Goal: Information Seeking & Learning: Find contact information

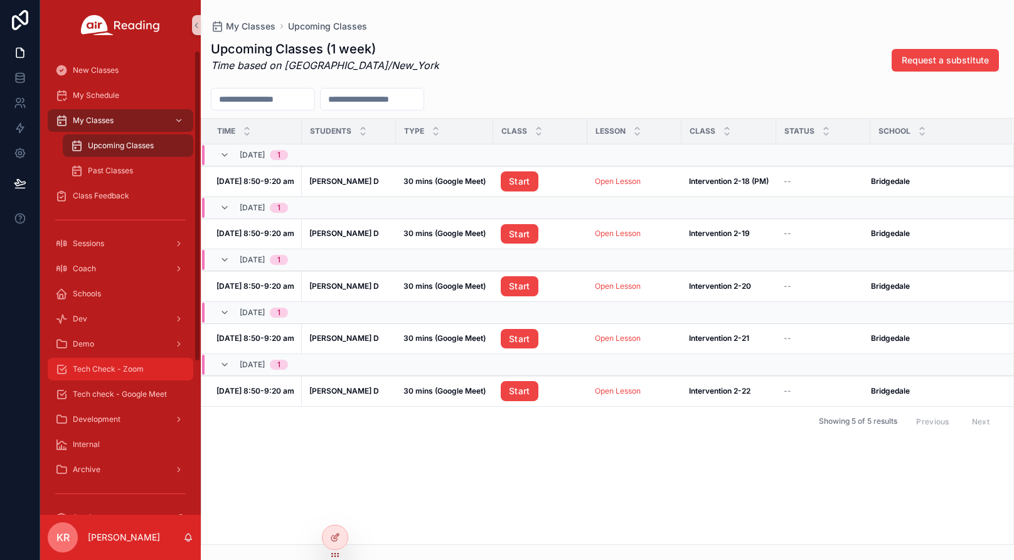
click at [130, 374] on div "Tech Check - Zoom" at bounding box center [120, 369] width 131 height 20
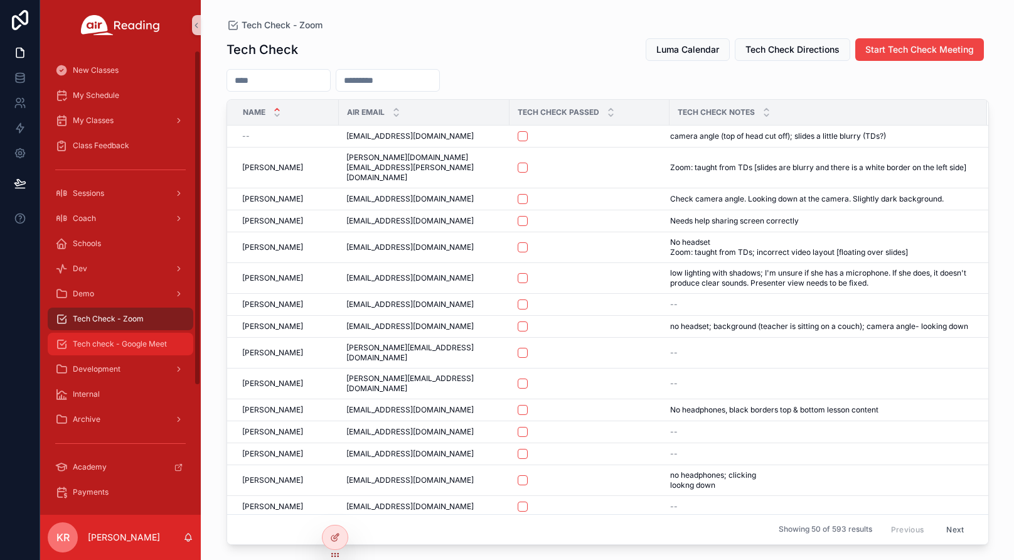
click at [141, 351] on div "Tech check - Google Meet" at bounding box center [120, 344] width 131 height 20
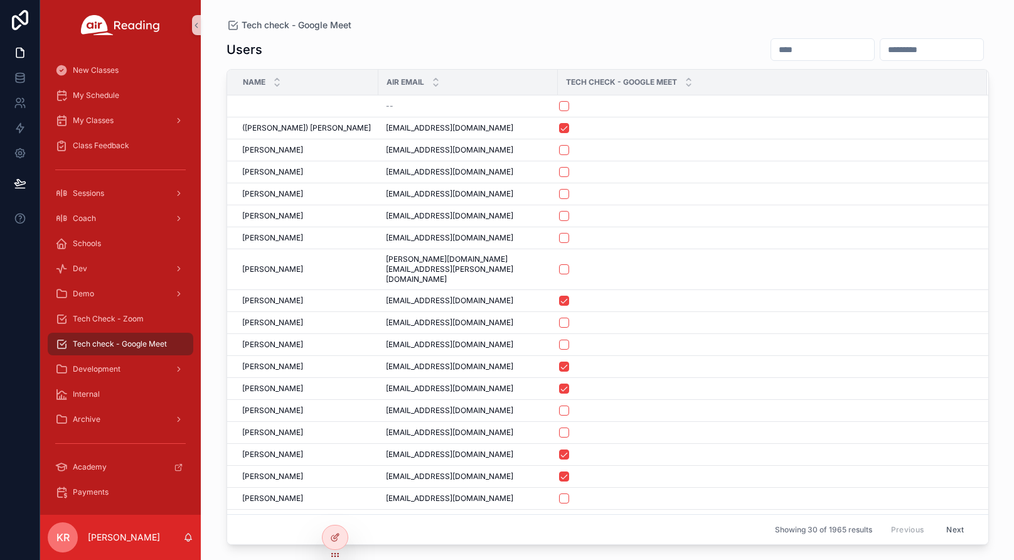
click at [772, 41] on input "scrollable content" at bounding box center [823, 50] width 103 height 18
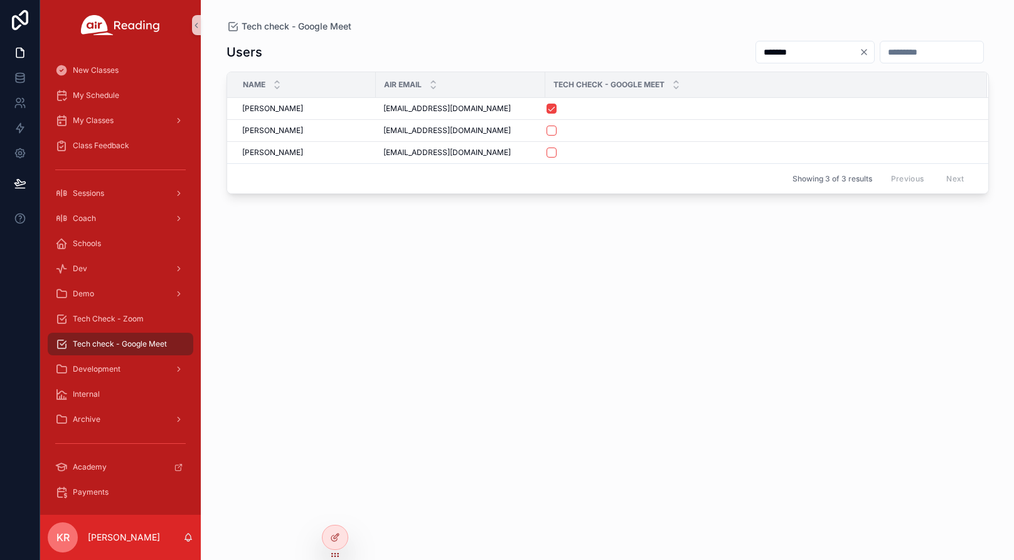
type input "*******"
click at [154, 320] on div "Tech Check - Zoom" at bounding box center [120, 319] width 131 height 20
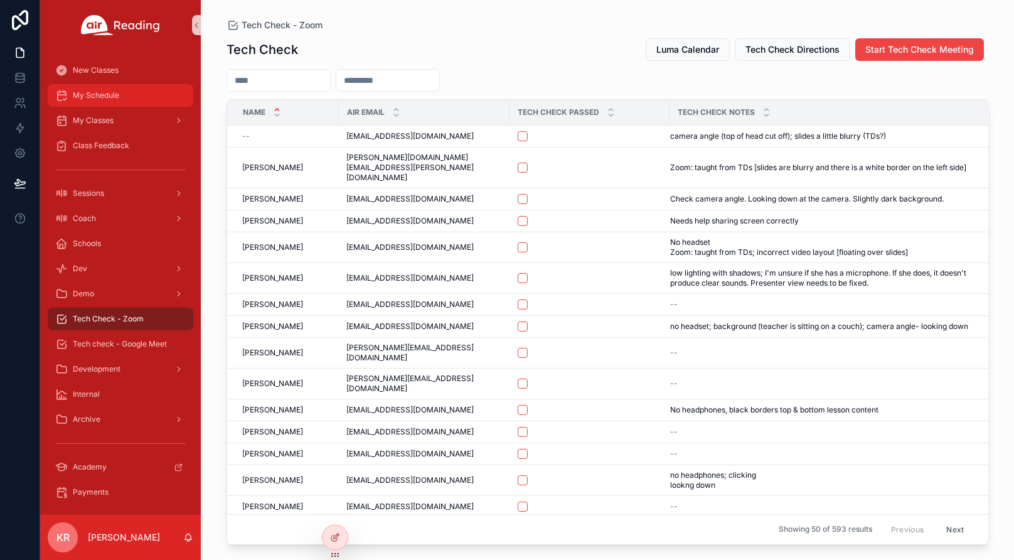
click at [122, 97] on div "My Schedule" at bounding box center [120, 95] width 131 height 20
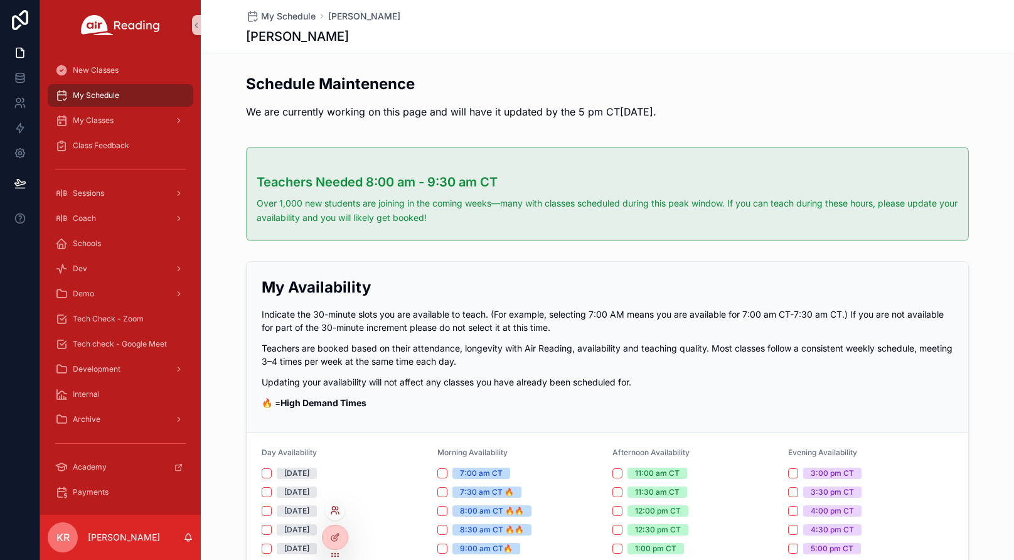
click at [336, 511] on icon at bounding box center [335, 510] width 10 height 10
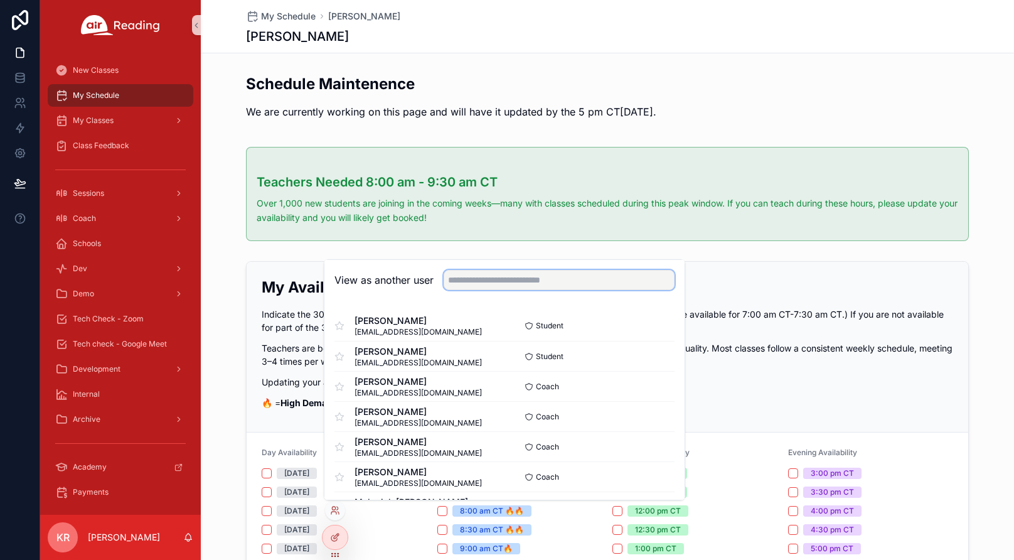
click at [583, 279] on input "text" at bounding box center [559, 280] width 231 height 20
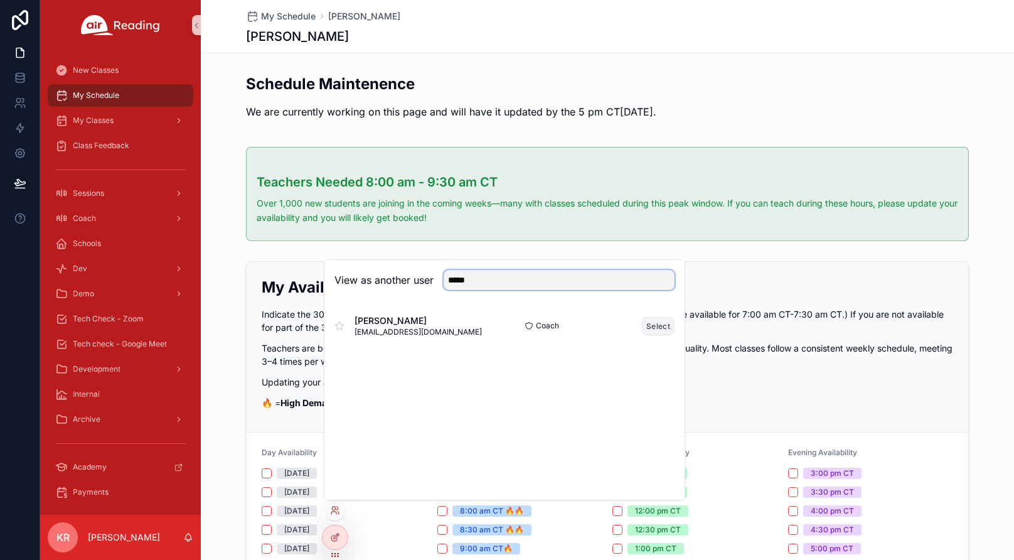
type input "*****"
click at [658, 325] on button "Select" at bounding box center [658, 326] width 33 height 18
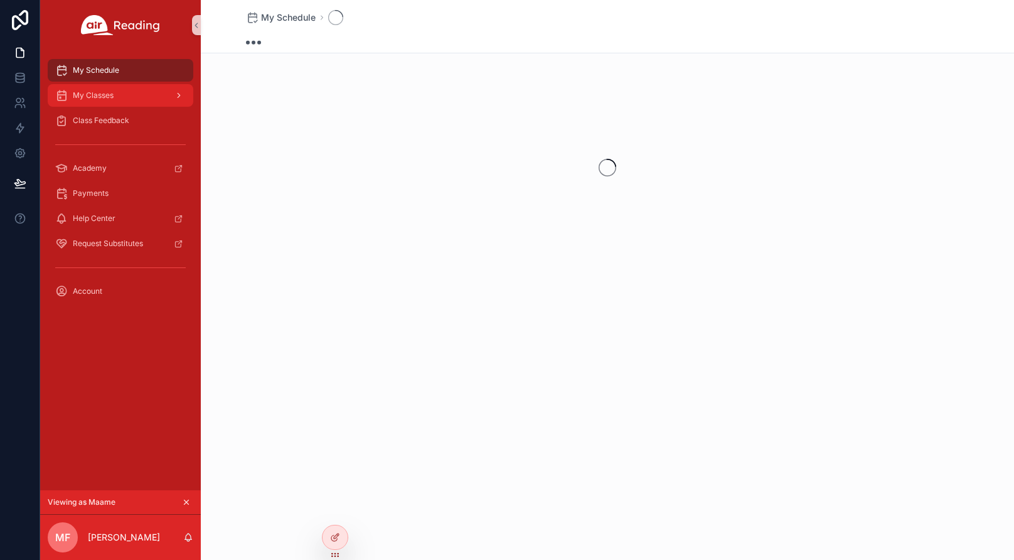
click at [114, 97] on span "My Classes" at bounding box center [93, 95] width 41 height 10
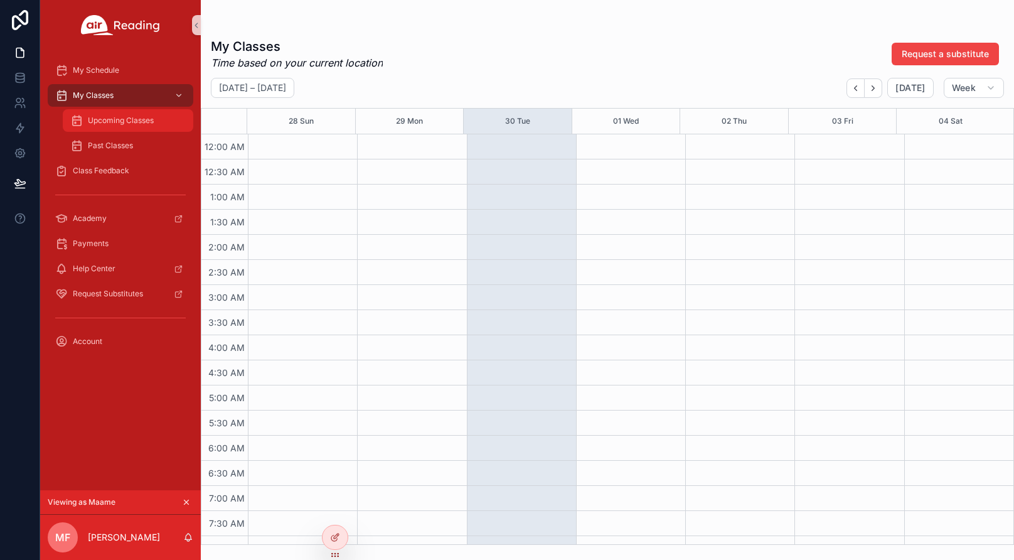
click at [118, 124] on span "Upcoming Classes" at bounding box center [121, 121] width 66 height 10
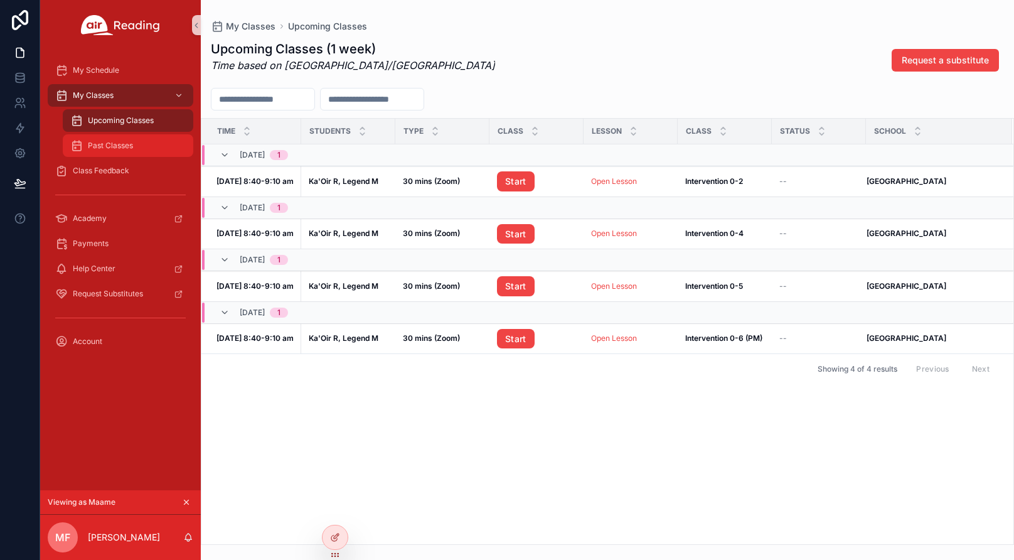
click at [114, 149] on span "Past Classes" at bounding box center [110, 146] width 45 height 10
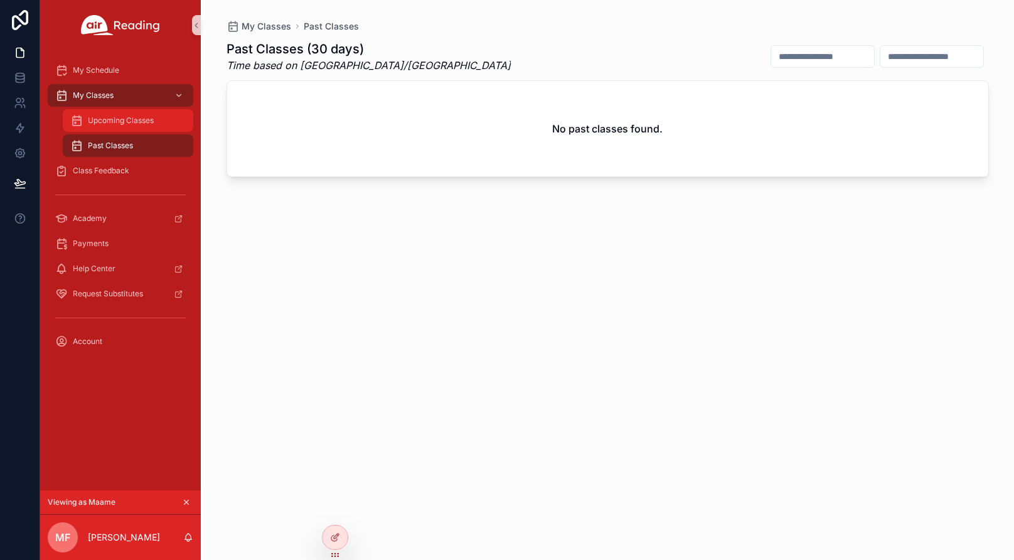
click at [125, 120] on span "Upcoming Classes" at bounding box center [121, 121] width 66 height 10
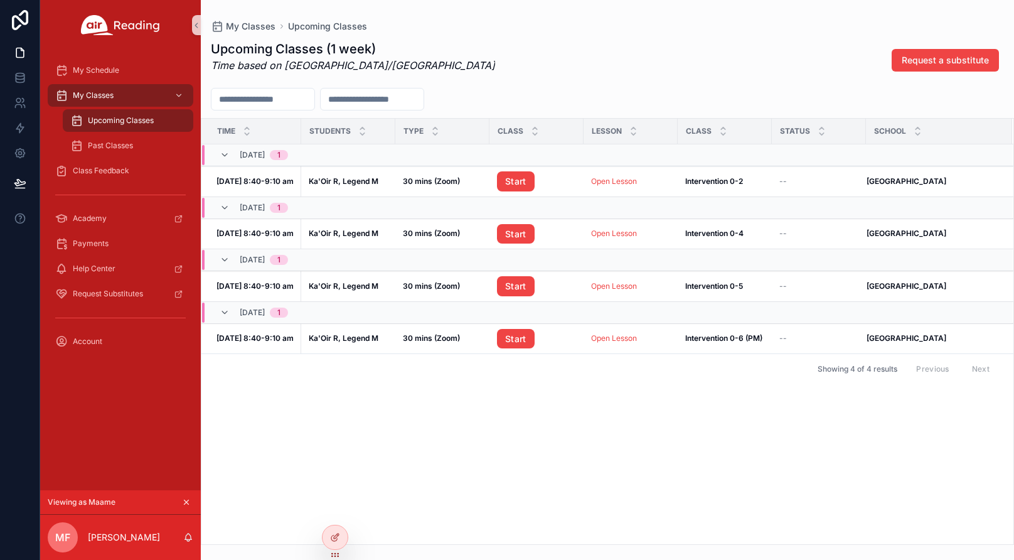
click at [188, 500] on icon "scrollable content" at bounding box center [187, 502] width 4 height 4
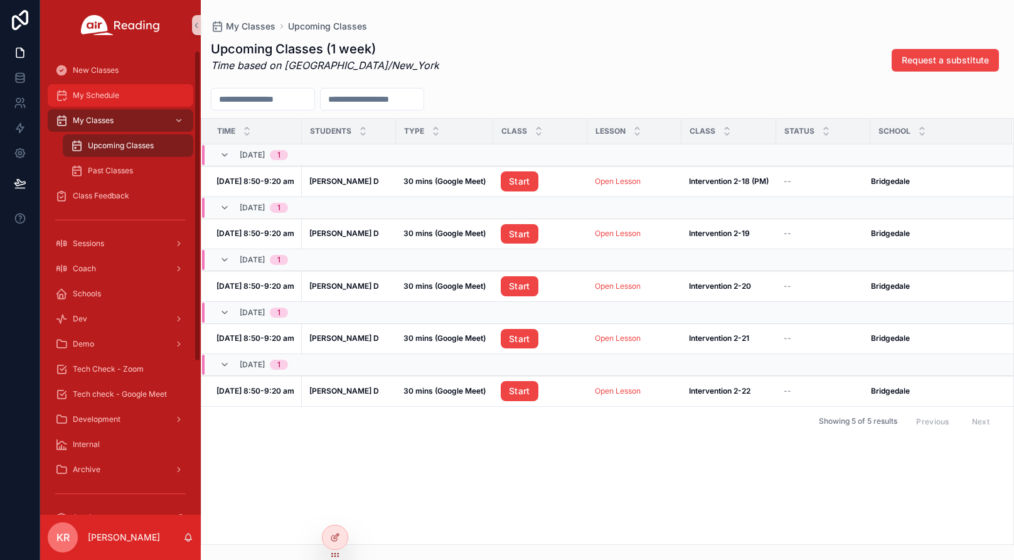
click at [109, 103] on div "My Schedule" at bounding box center [120, 95] width 131 height 20
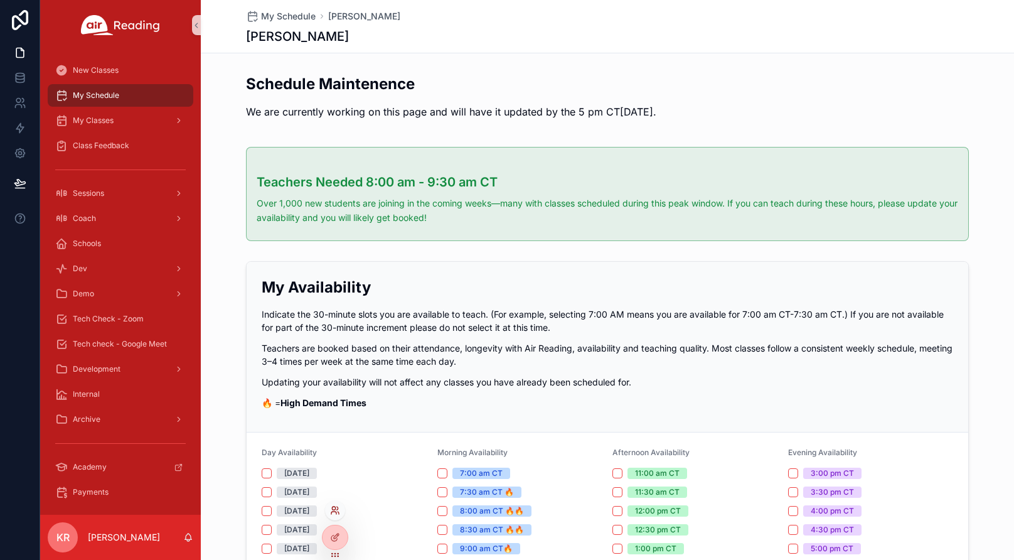
click at [336, 511] on icon at bounding box center [335, 510] width 10 height 10
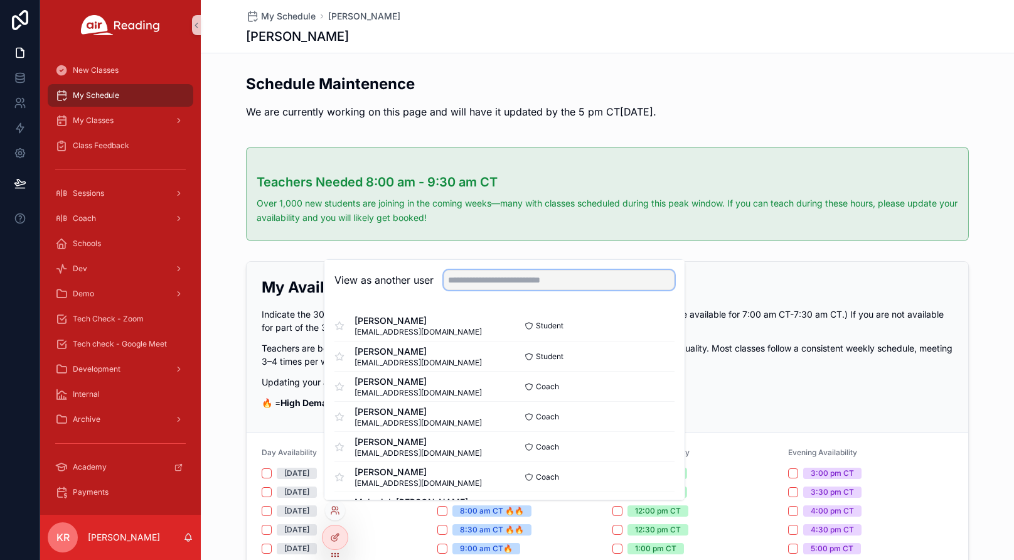
click at [519, 286] on input "text" at bounding box center [559, 280] width 231 height 20
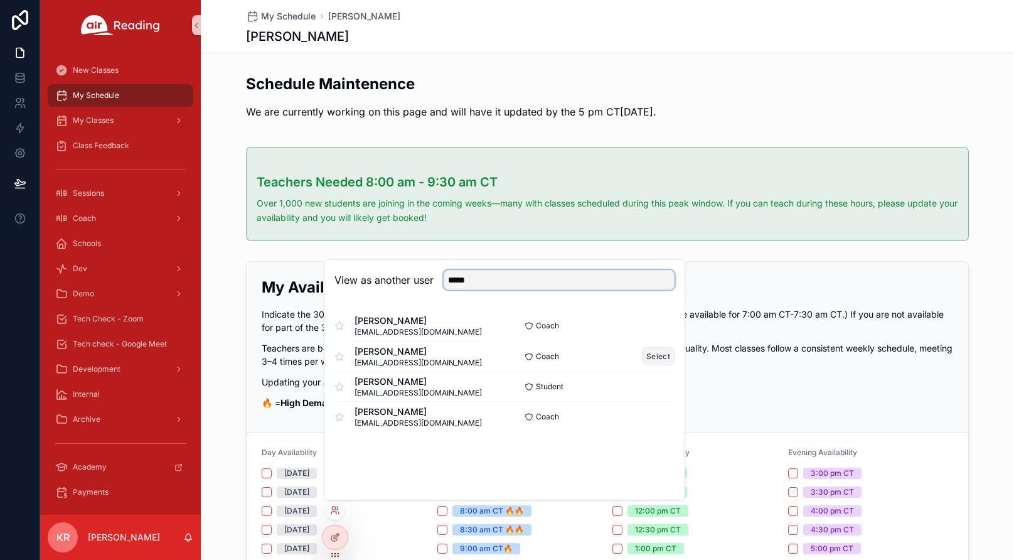
type input "*****"
click at [657, 353] on button "Select" at bounding box center [658, 356] width 33 height 18
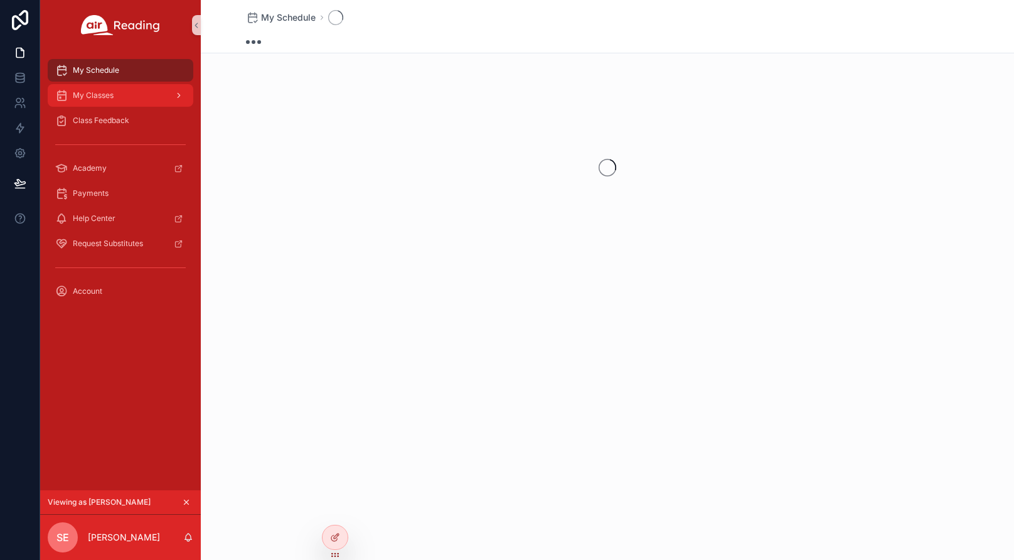
click at [118, 97] on div "My Classes" at bounding box center [120, 95] width 131 height 20
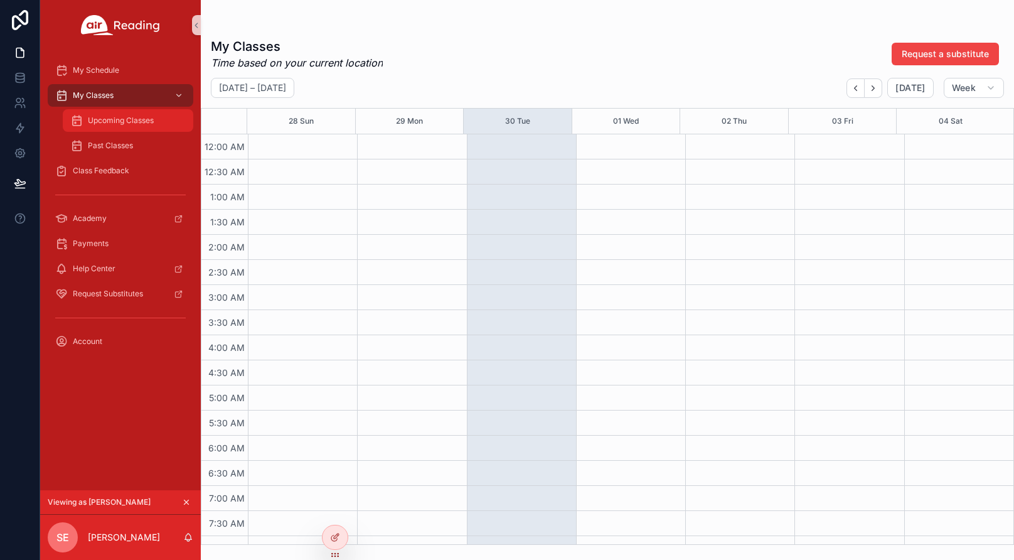
click at [115, 129] on div "Upcoming Classes" at bounding box center [128, 120] width 116 height 20
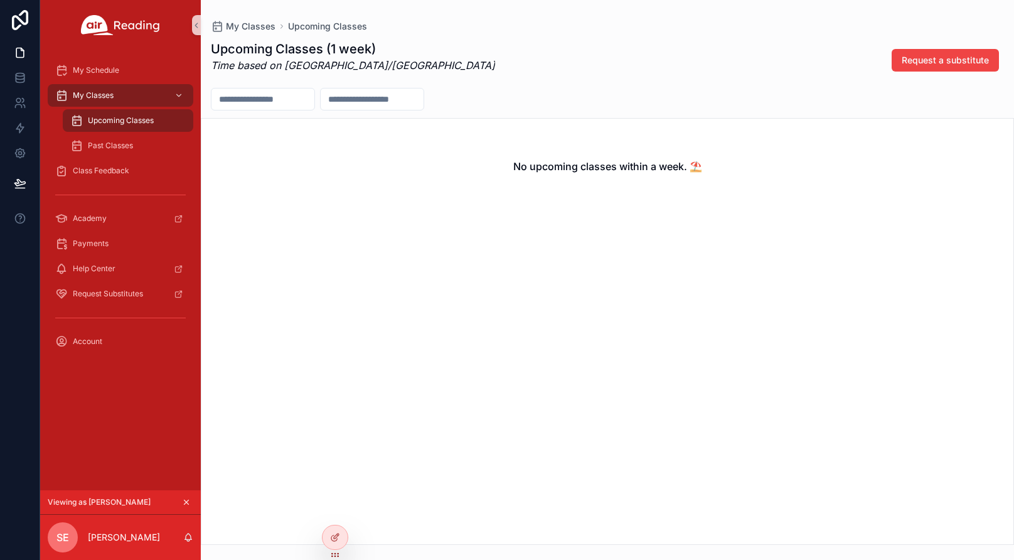
click at [139, 124] on span "Upcoming Classes" at bounding box center [121, 121] width 66 height 10
click at [126, 100] on div "My Classes" at bounding box center [120, 95] width 131 height 20
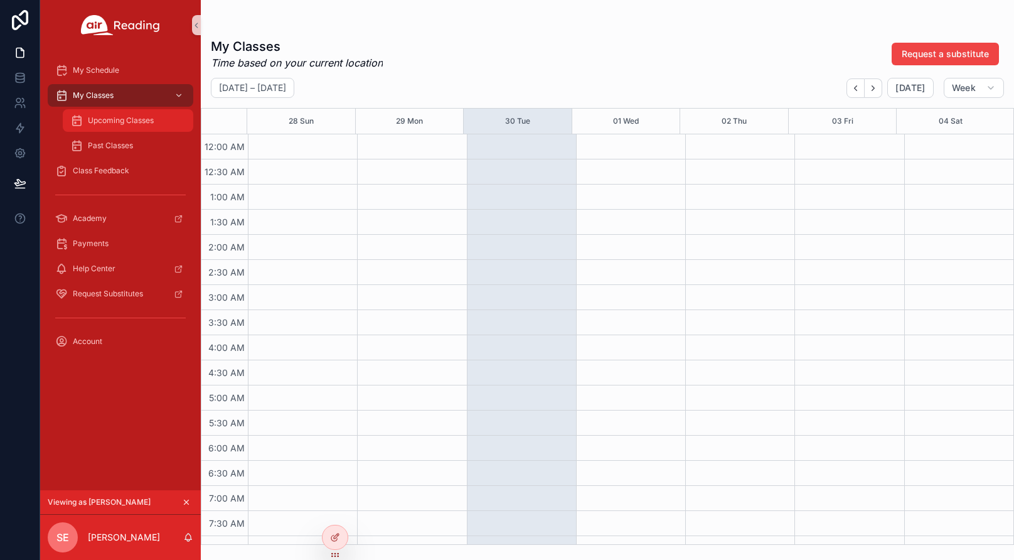
click at [124, 117] on span "Upcoming Classes" at bounding box center [121, 121] width 66 height 10
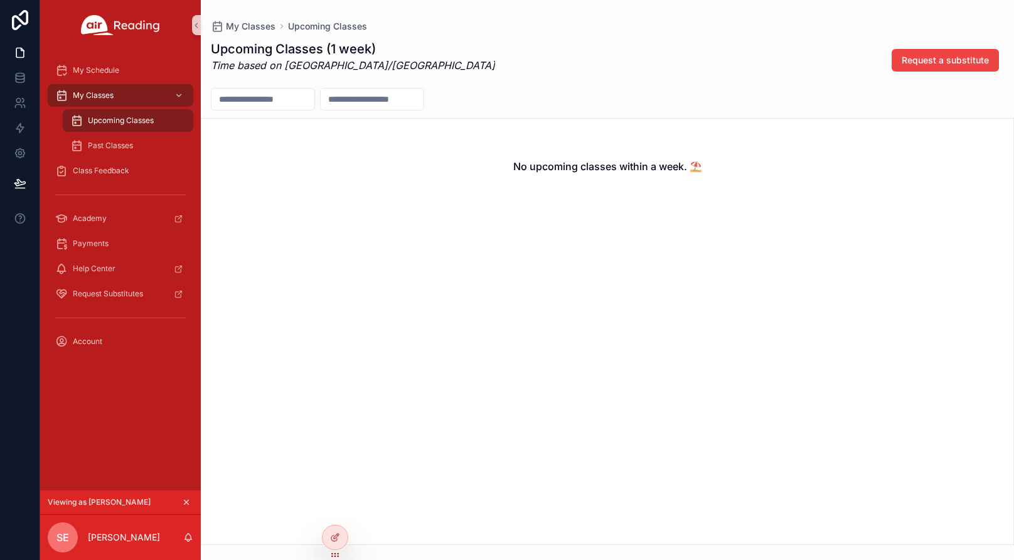
click at [456, 303] on div "No upcoming classes within a week. ⛱️" at bounding box center [608, 331] width 814 height 427
click at [125, 94] on div "My Classes" at bounding box center [120, 95] width 131 height 20
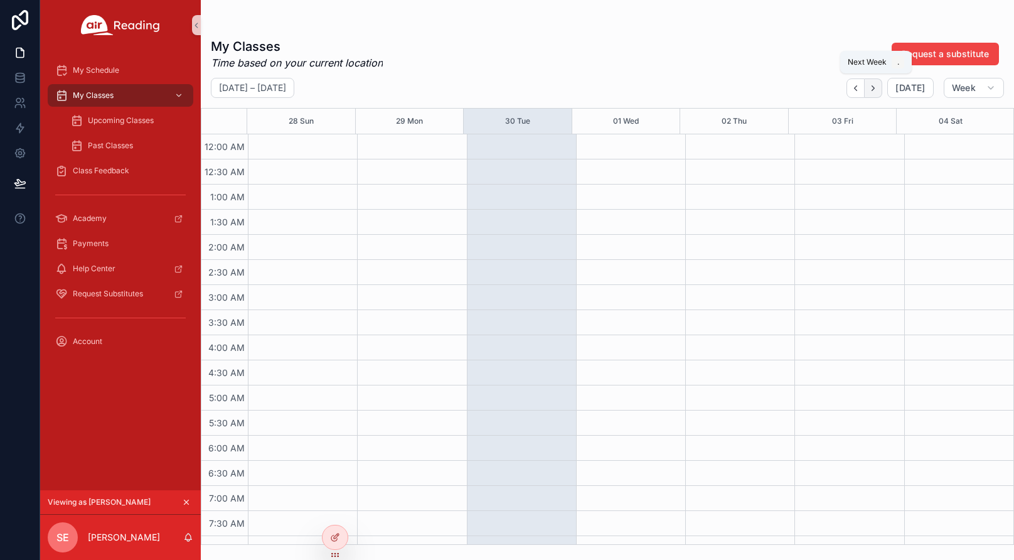
click at [878, 87] on icon "Next" at bounding box center [873, 87] width 9 height 9
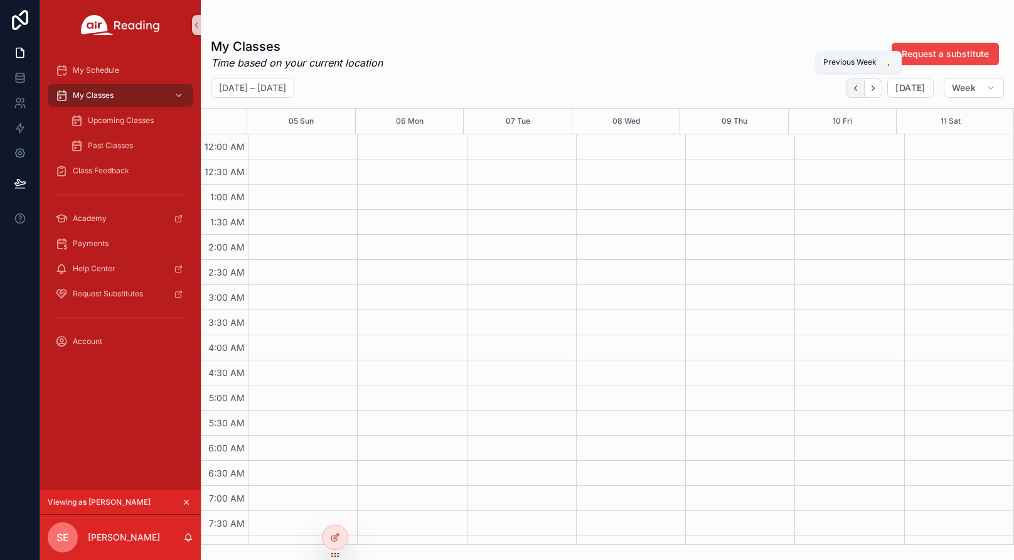
click at [859, 90] on icon "Back" at bounding box center [855, 87] width 9 height 9
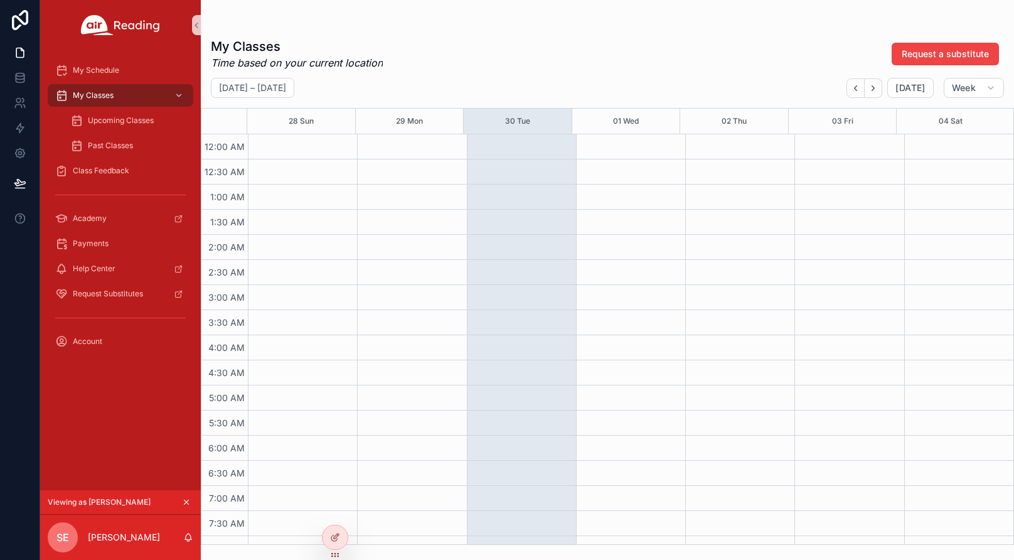
scroll to position [63, 0]
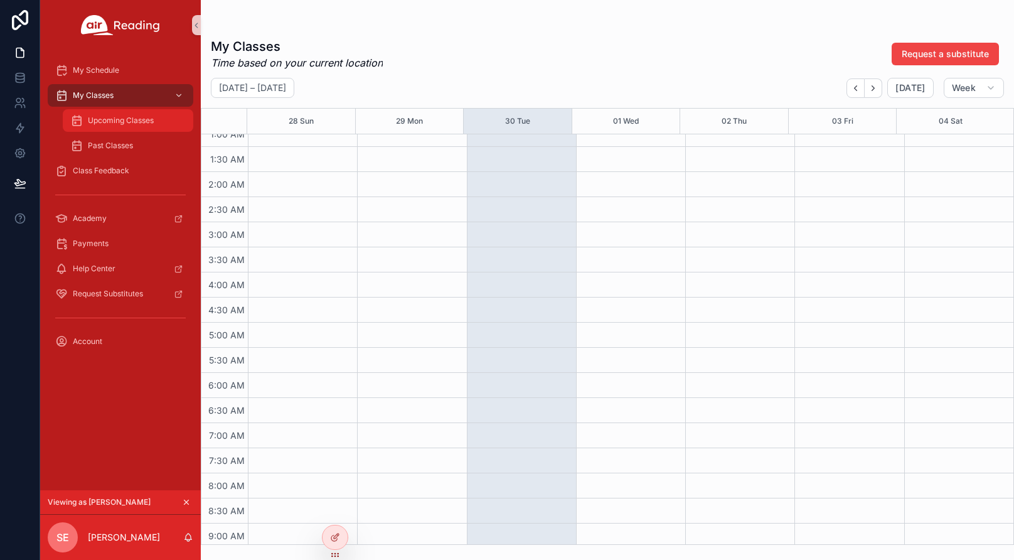
click at [124, 128] on div "Upcoming Classes" at bounding box center [128, 120] width 116 height 20
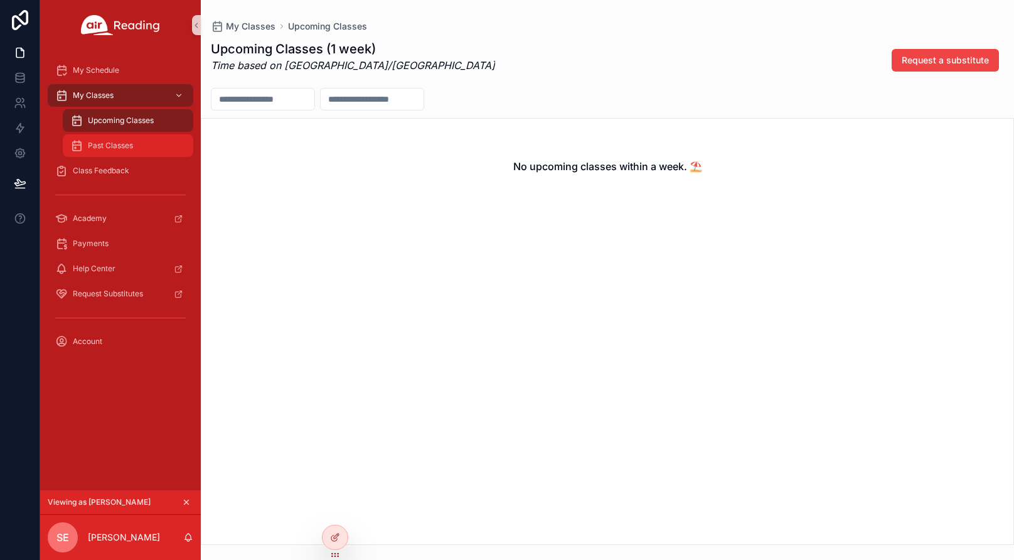
click at [121, 149] on span "Past Classes" at bounding box center [110, 146] width 45 height 10
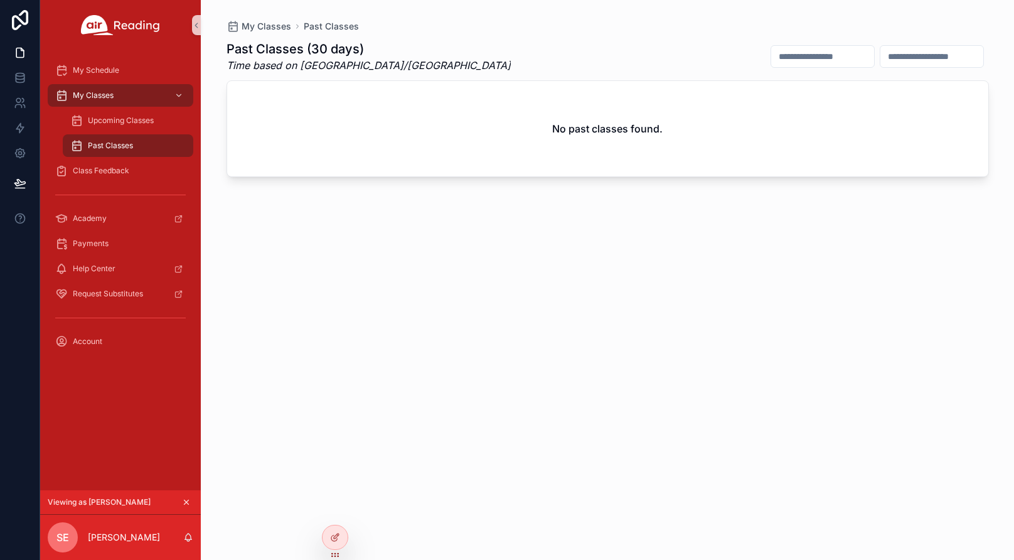
click at [191, 501] on button "scrollable content" at bounding box center [187, 502] width 14 height 14
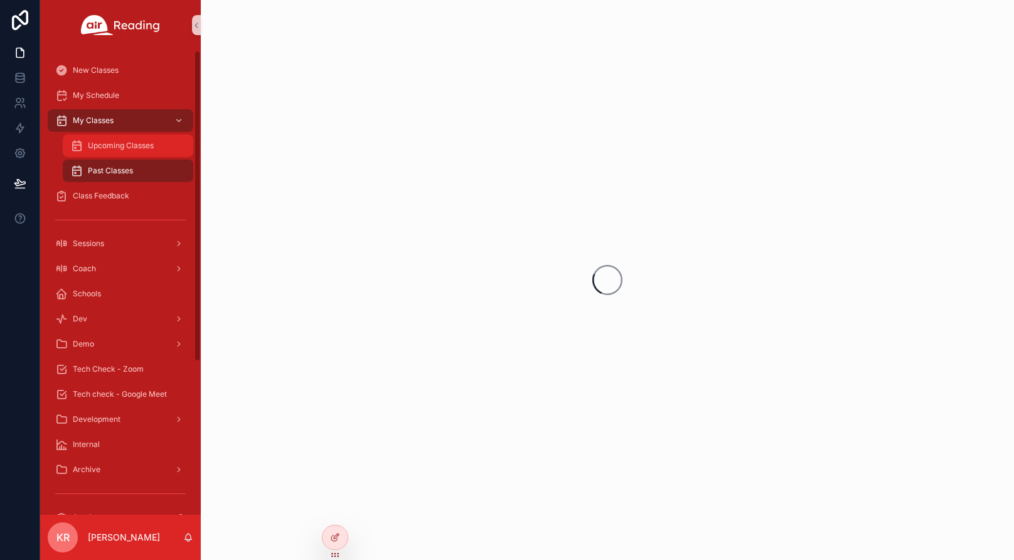
click at [123, 153] on div "Upcoming Classes" at bounding box center [128, 146] width 116 height 20
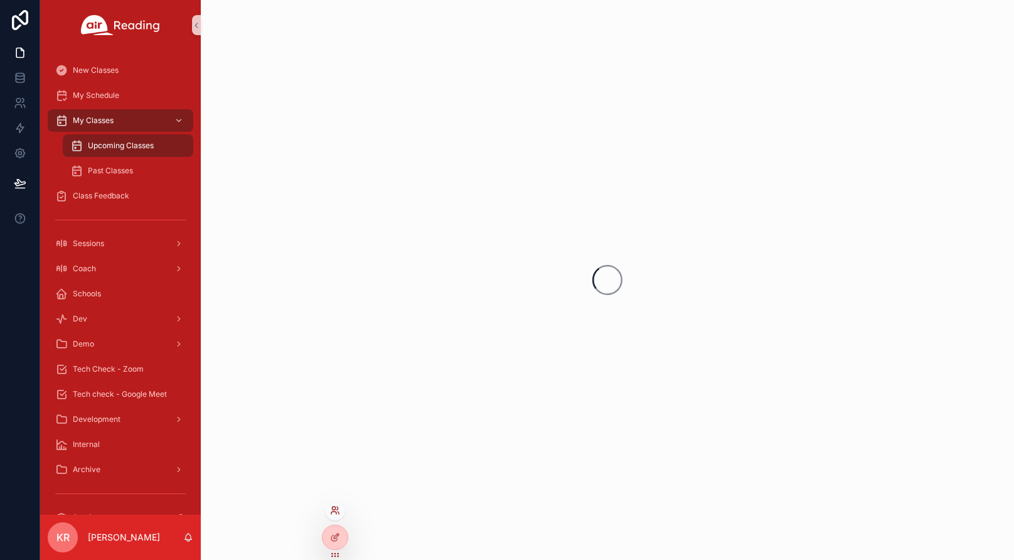
click at [335, 511] on icon at bounding box center [335, 510] width 10 height 10
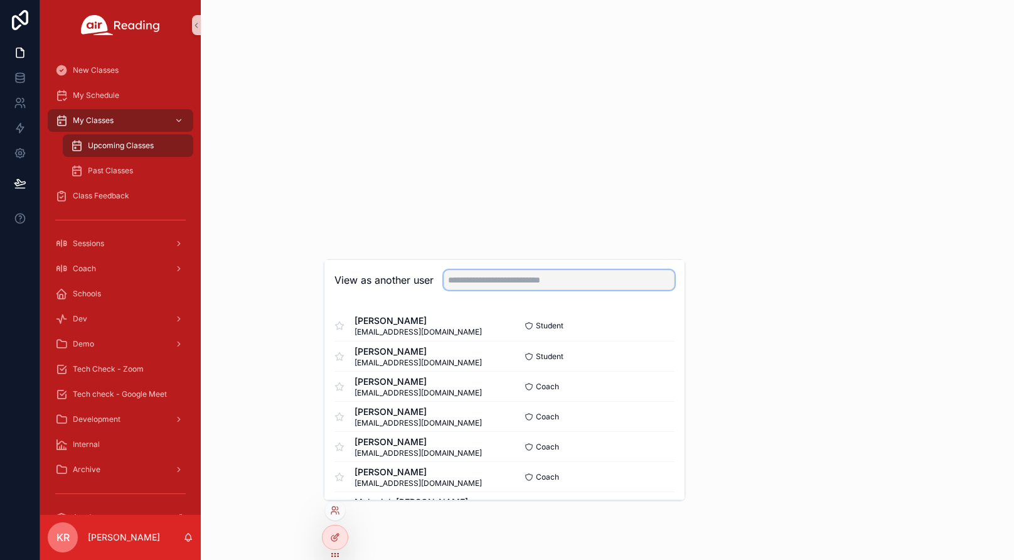
click at [535, 274] on input "text" at bounding box center [559, 280] width 231 height 20
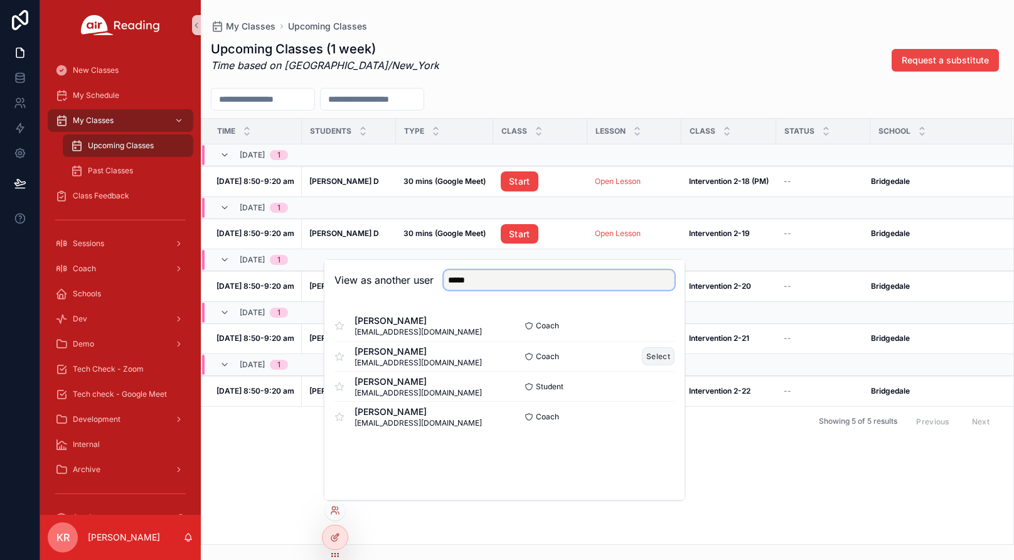
type input "*****"
click at [652, 358] on button "Select" at bounding box center [658, 356] width 33 height 18
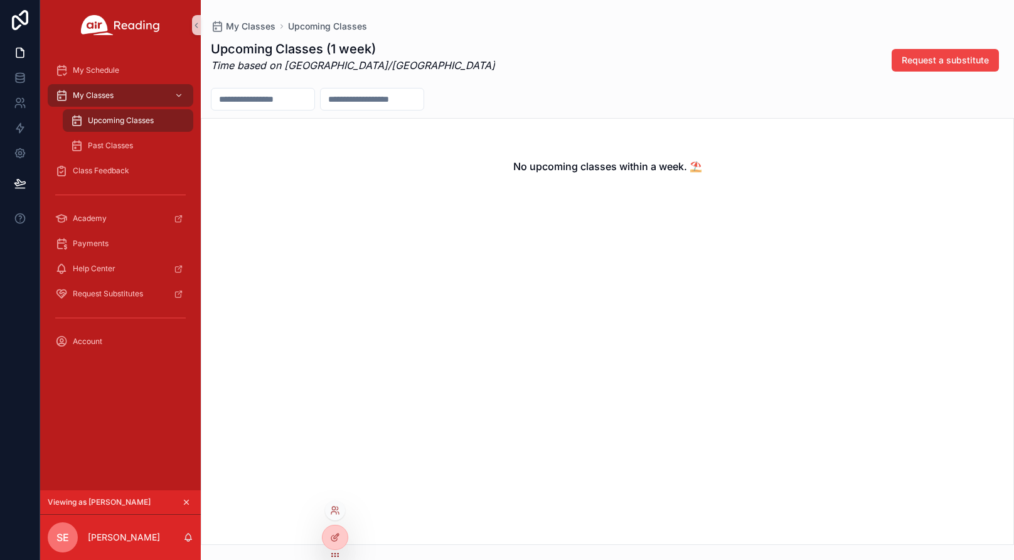
click at [333, 517] on div at bounding box center [335, 510] width 20 height 20
click at [334, 512] on icon at bounding box center [333, 513] width 5 height 3
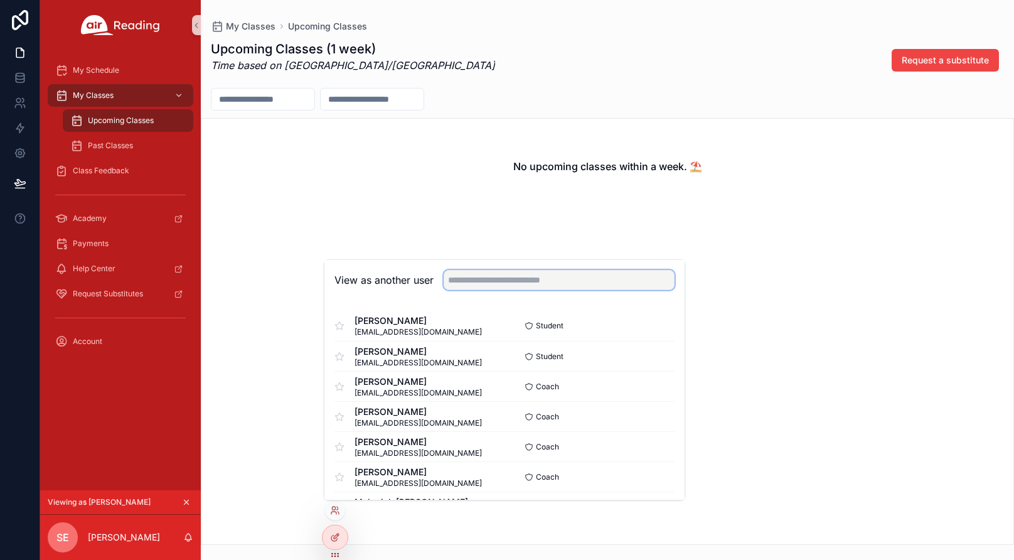
click at [515, 280] on input "text" at bounding box center [559, 280] width 231 height 20
type input "******"
click at [642, 446] on button "Select" at bounding box center [658, 447] width 33 height 18
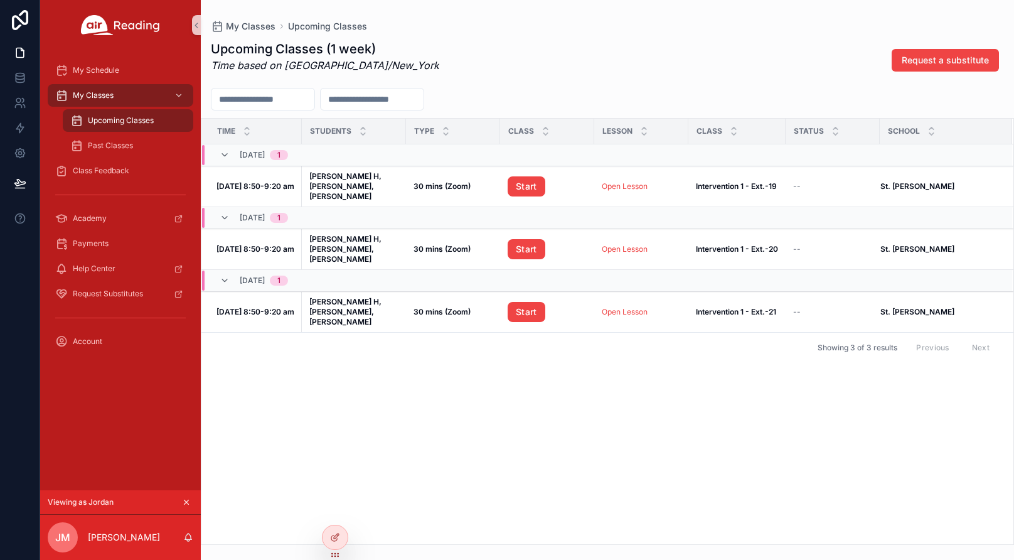
click at [189, 500] on icon "scrollable content" at bounding box center [186, 502] width 9 height 9
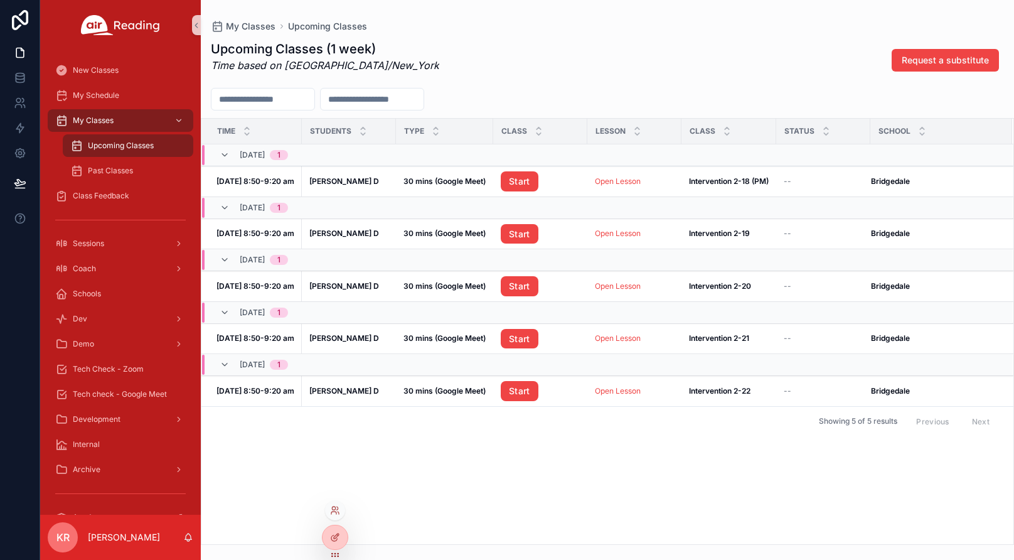
click at [339, 512] on icon at bounding box center [335, 510] width 10 height 10
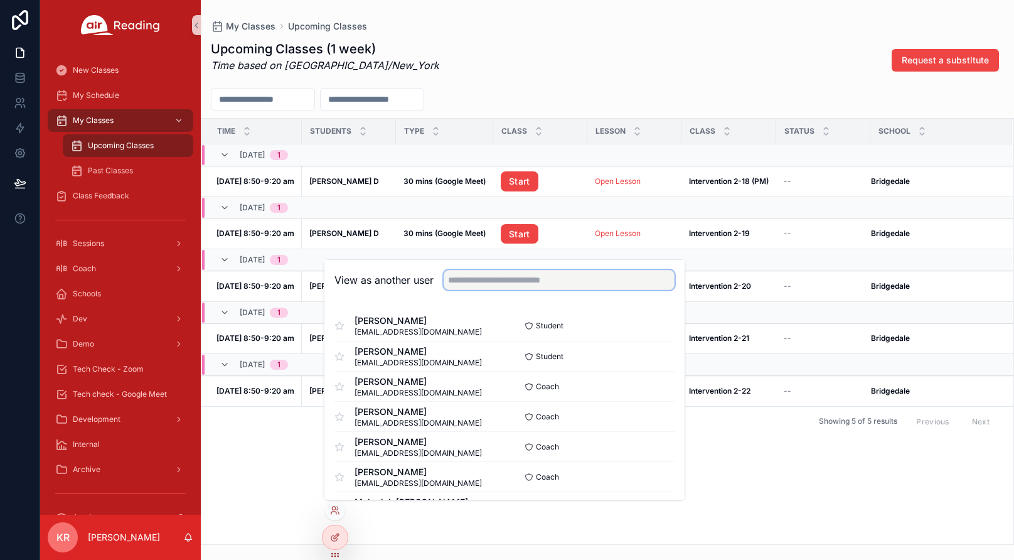
click at [459, 284] on input "text" at bounding box center [559, 280] width 231 height 20
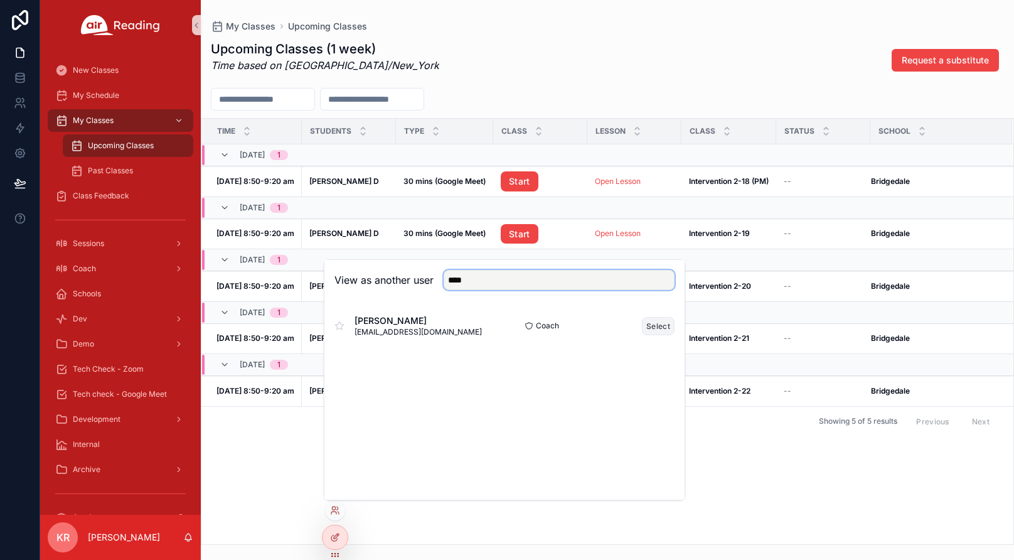
type input "****"
click at [661, 330] on button "Select" at bounding box center [658, 326] width 33 height 18
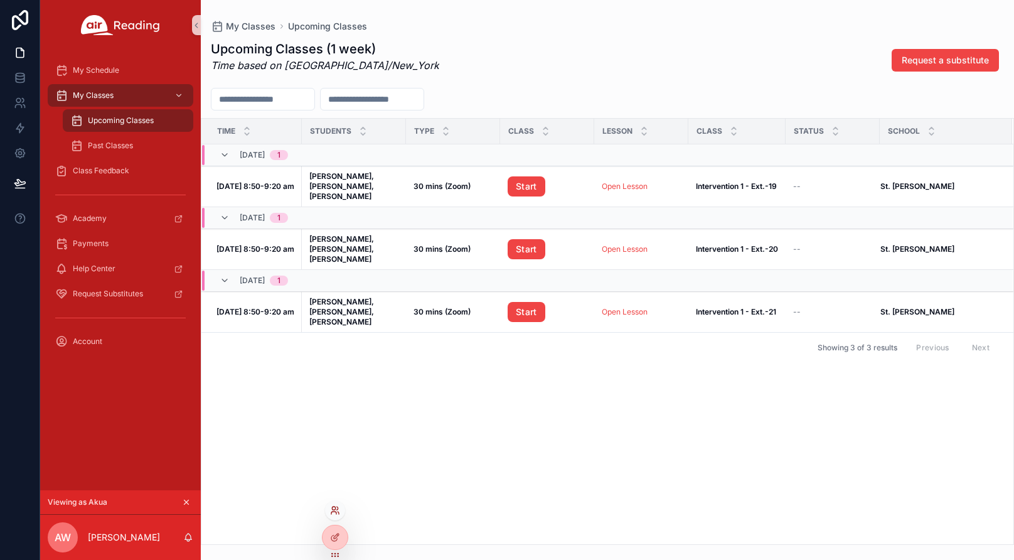
click at [338, 511] on icon at bounding box center [335, 510] width 10 height 10
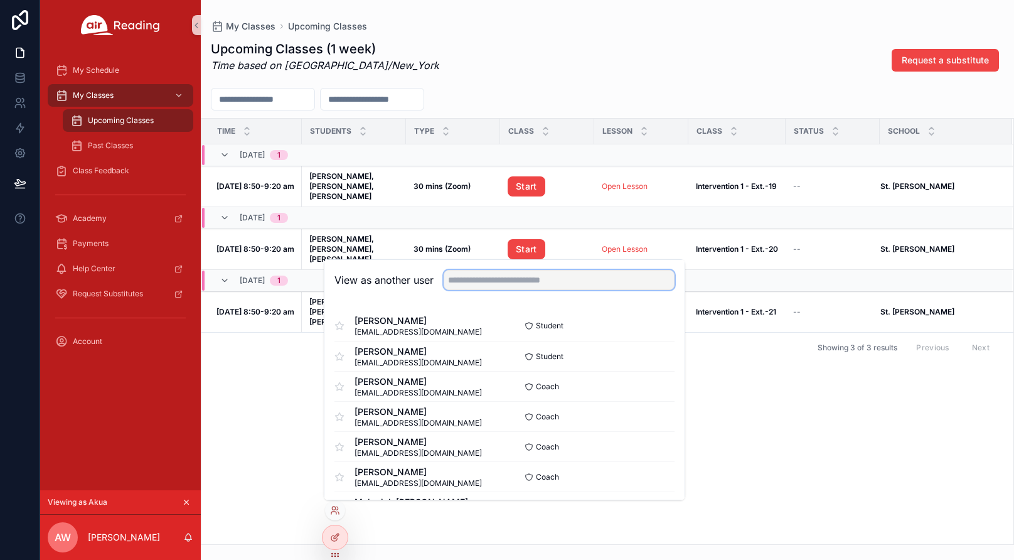
click at [505, 284] on input "text" at bounding box center [559, 280] width 231 height 20
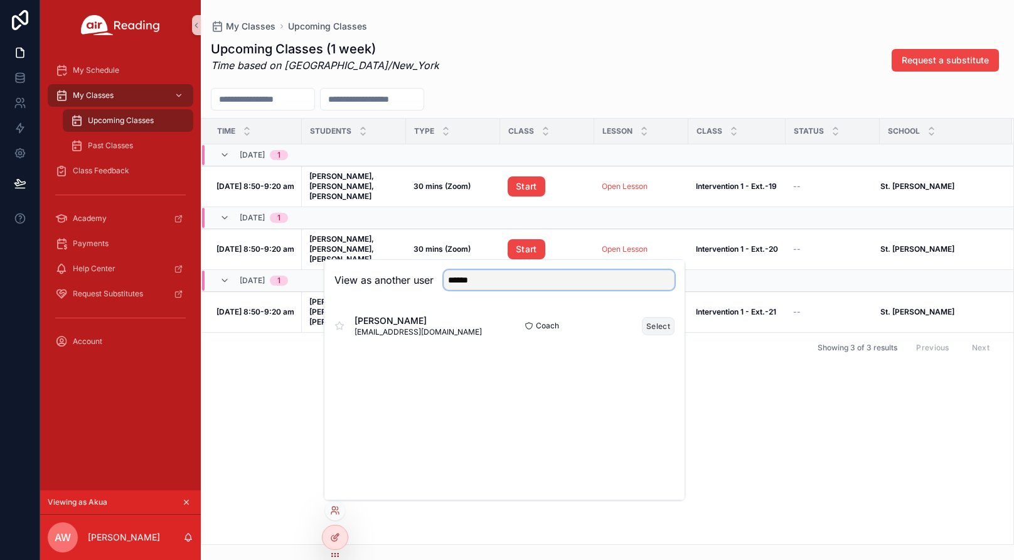
type input "******"
click at [650, 323] on button "Select" at bounding box center [658, 326] width 33 height 18
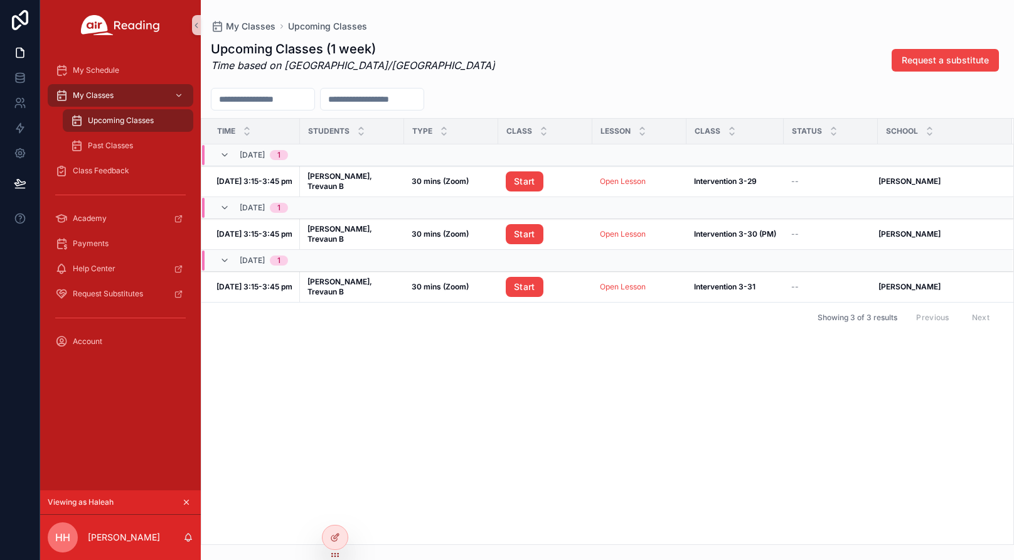
click at [186, 501] on icon "scrollable content" at bounding box center [186, 502] width 9 height 9
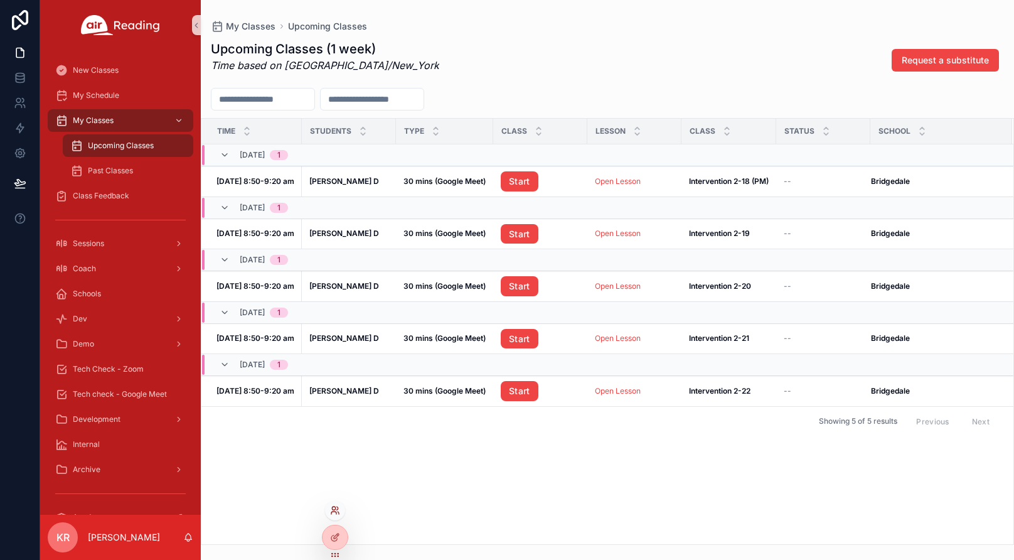
click at [337, 511] on icon at bounding box center [335, 510] width 10 height 10
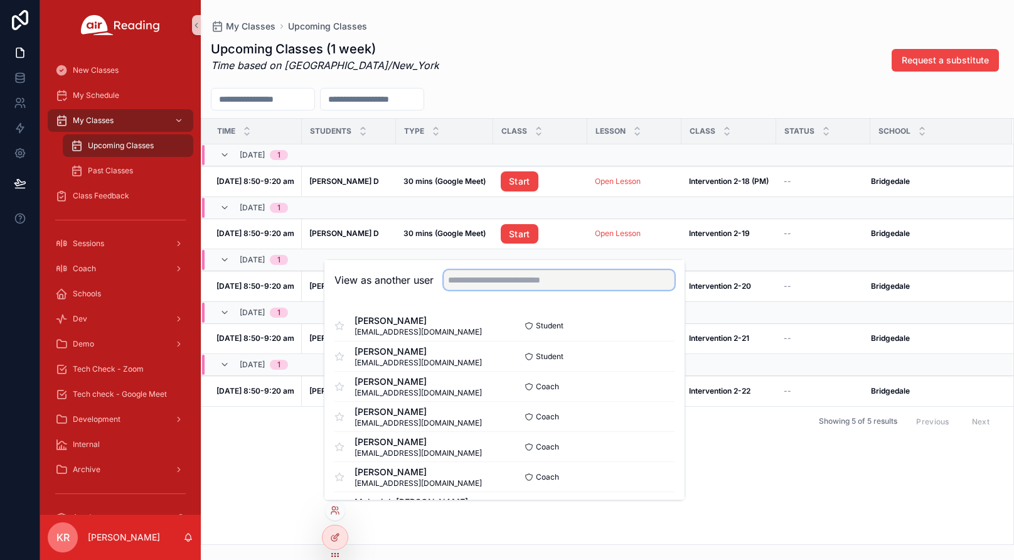
click at [560, 277] on input "text" at bounding box center [559, 280] width 231 height 20
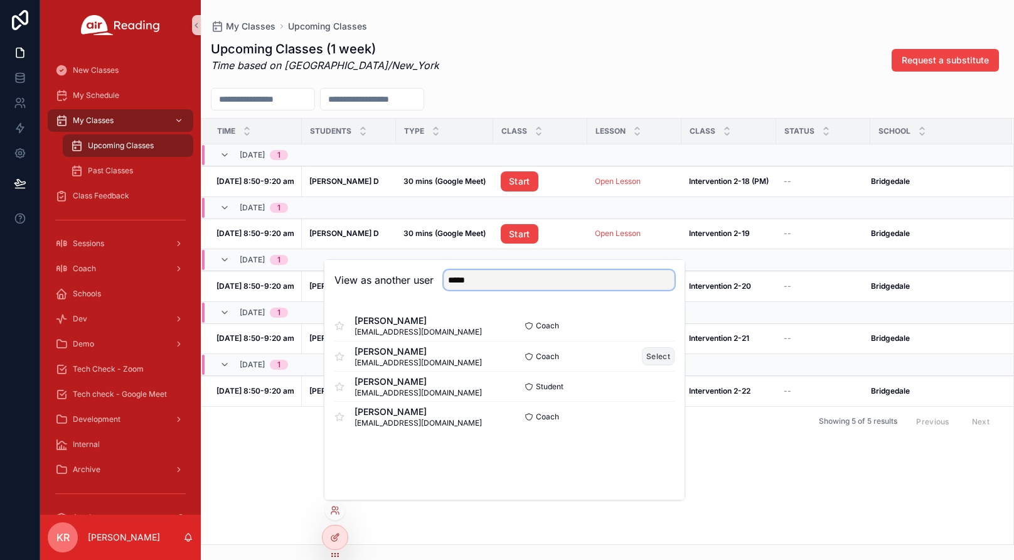
type input "*****"
click at [661, 357] on button "Select" at bounding box center [658, 356] width 33 height 18
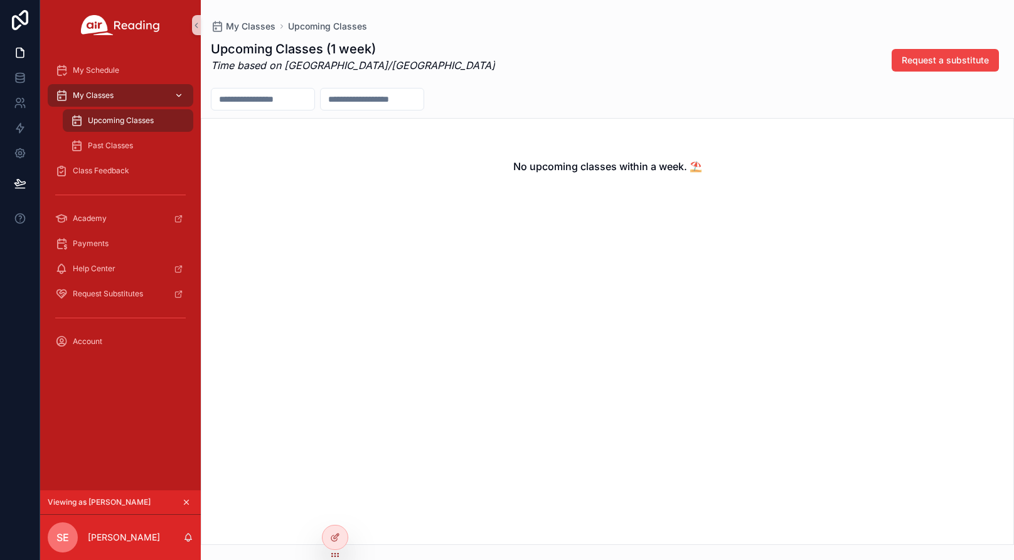
click at [135, 97] on div "My Classes" at bounding box center [120, 95] width 131 height 20
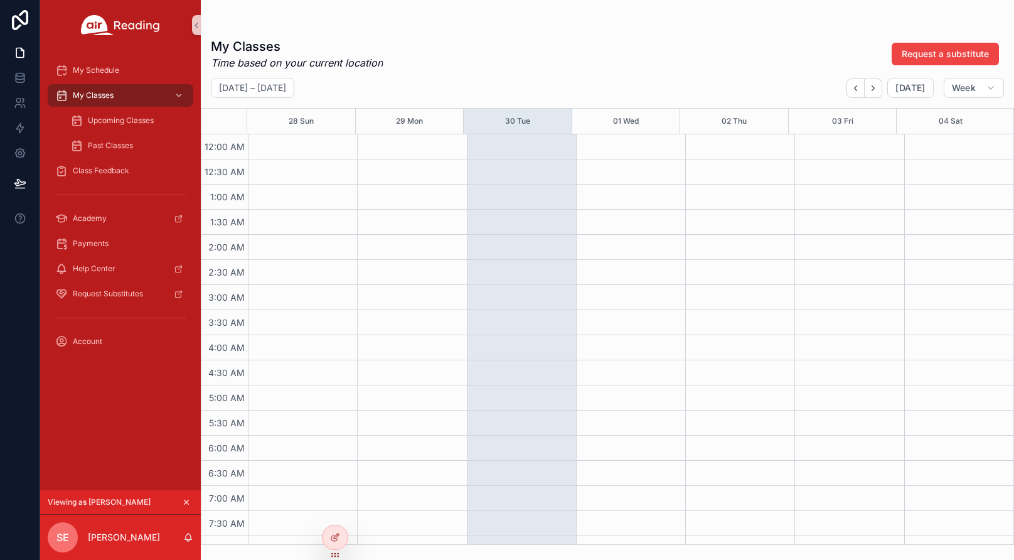
click at [984, 89] on button "Week" at bounding box center [974, 88] width 60 height 20
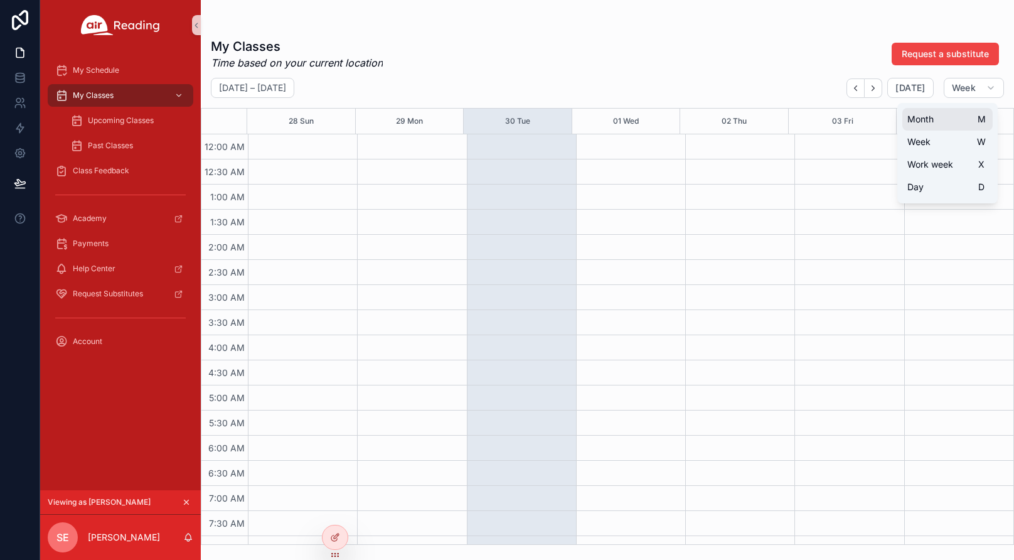
click at [942, 118] on button "Month M" at bounding box center [948, 119] width 90 height 23
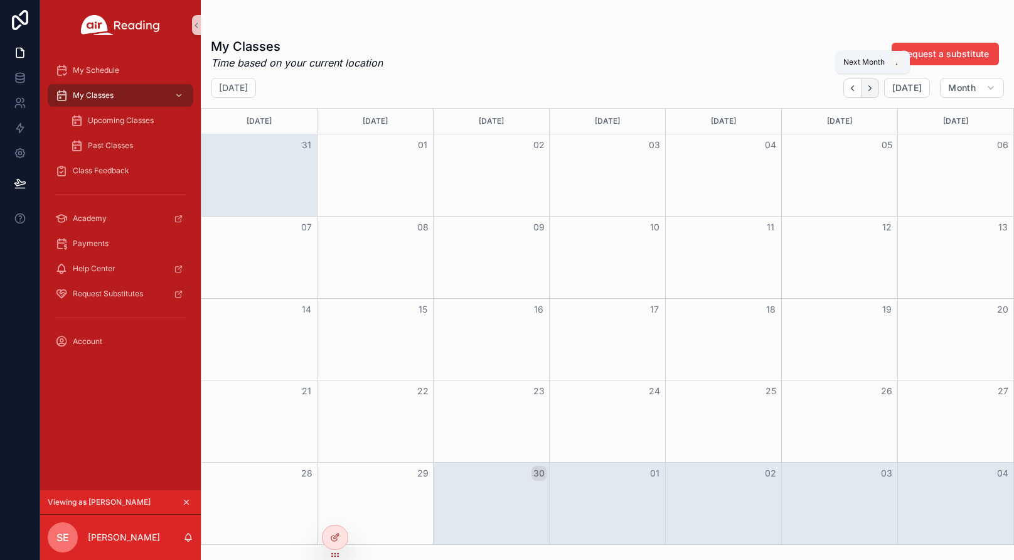
click at [874, 92] on icon "Next" at bounding box center [870, 87] width 9 height 9
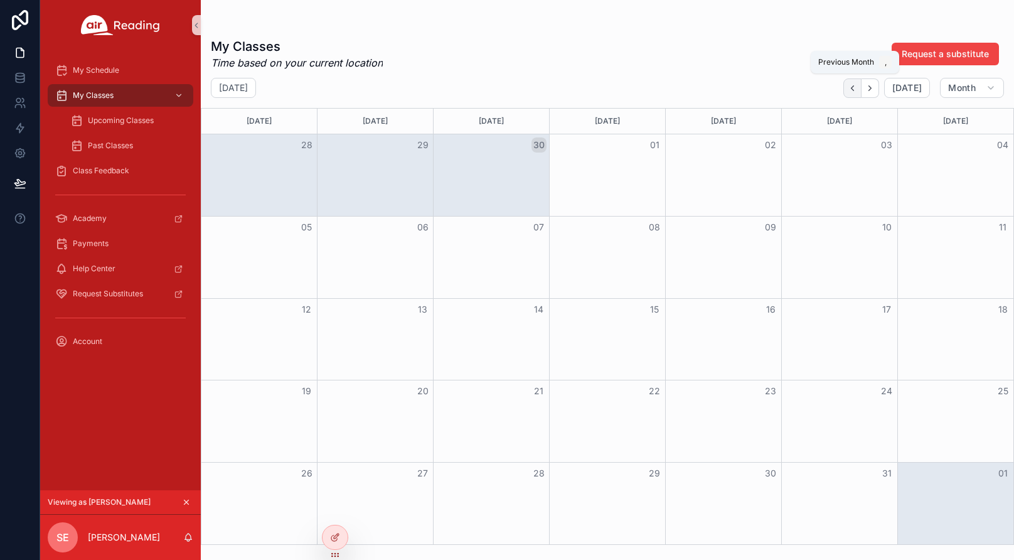
click at [855, 92] on icon "Back" at bounding box center [852, 87] width 9 height 9
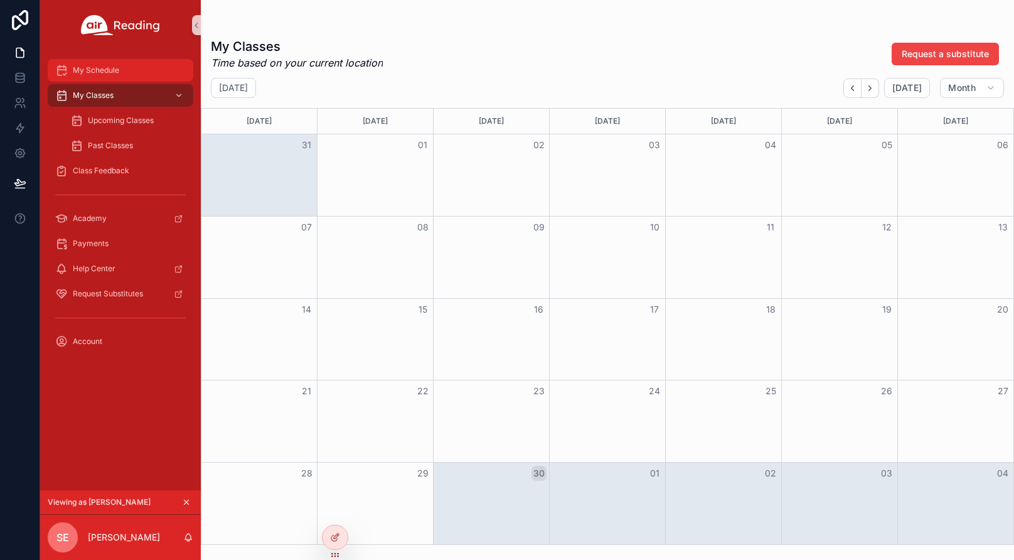
click at [116, 77] on div "My Schedule" at bounding box center [120, 70] width 131 height 20
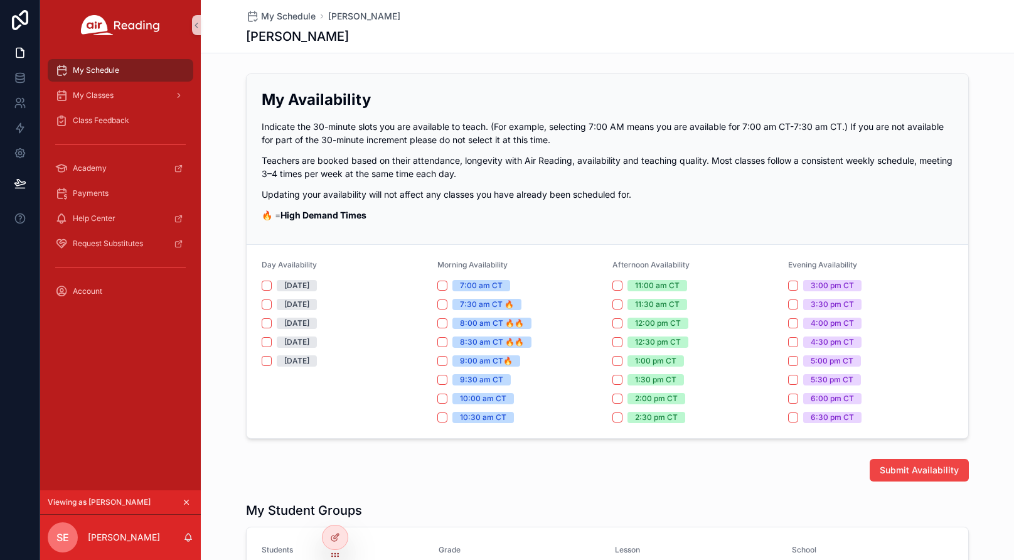
click at [189, 501] on icon "scrollable content" at bounding box center [186, 502] width 9 height 9
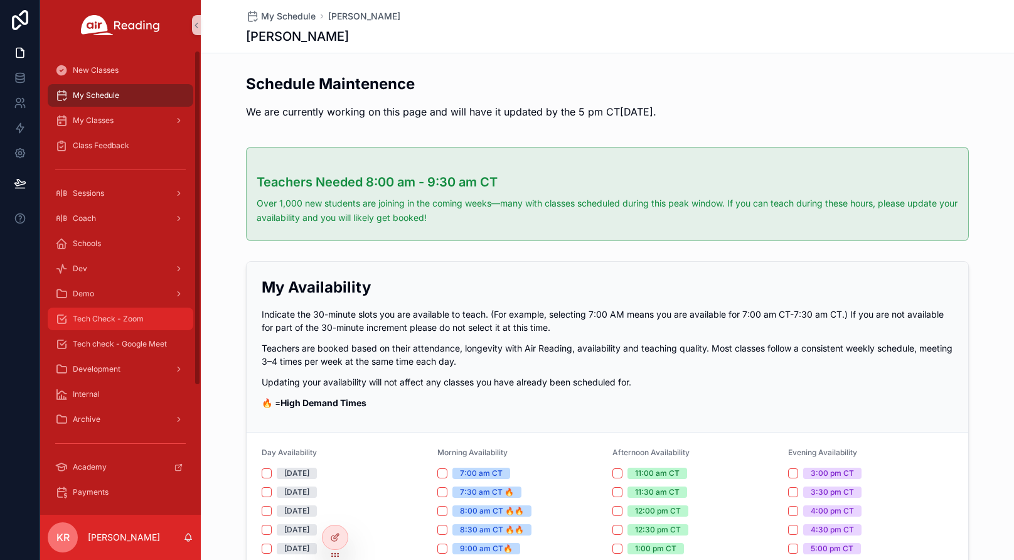
click at [128, 318] on span "Tech Check - Zoom" at bounding box center [108, 319] width 71 height 10
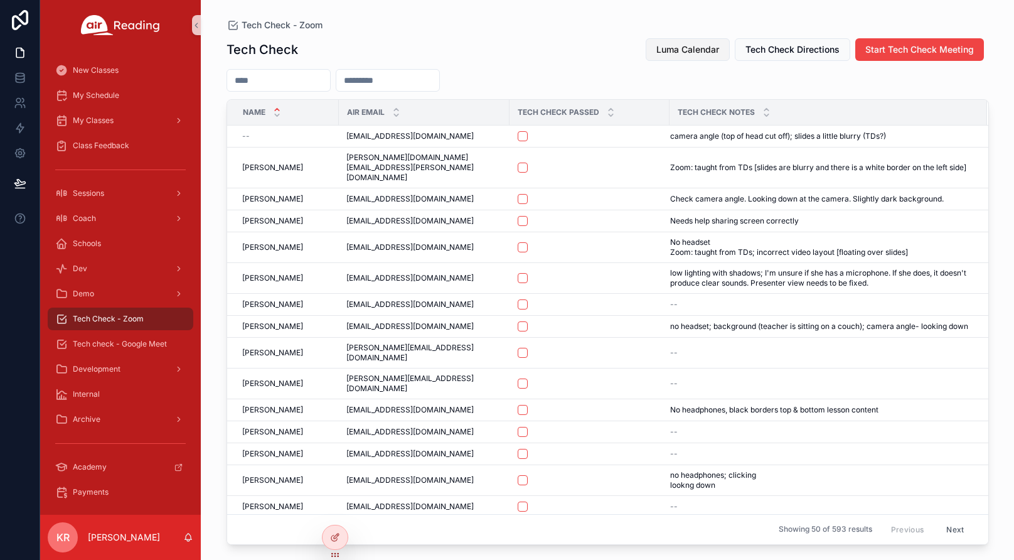
click at [682, 55] on span "Luma Calendar" at bounding box center [688, 49] width 63 height 13
click at [711, 55] on span "Luma Calendar" at bounding box center [688, 49] width 63 height 13
drag, startPoint x: 105, startPoint y: 94, endPoint x: 200, endPoint y: 172, distance: 123.5
click at [105, 94] on span "My Schedule" at bounding box center [96, 95] width 46 height 10
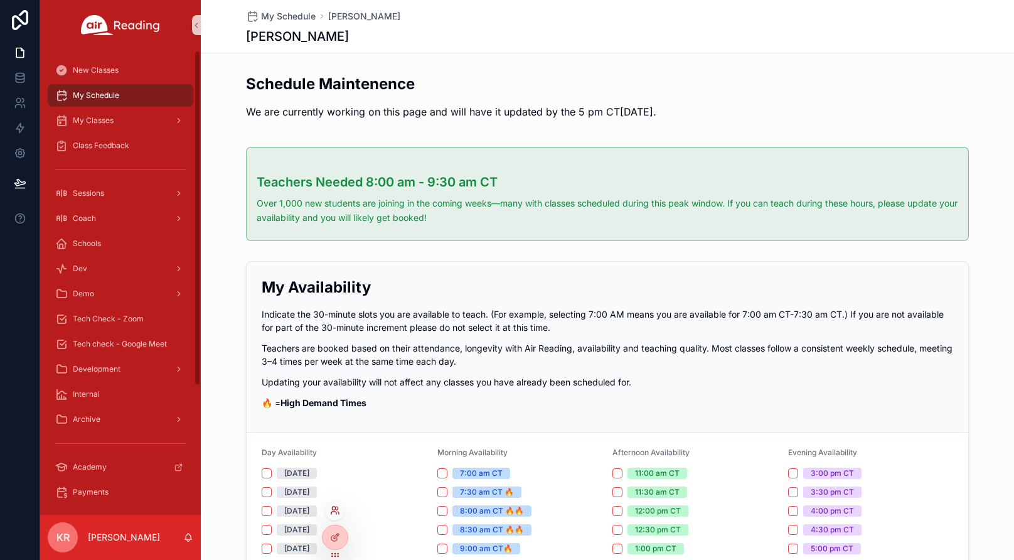
click at [333, 510] on icon at bounding box center [333, 508] width 3 height 3
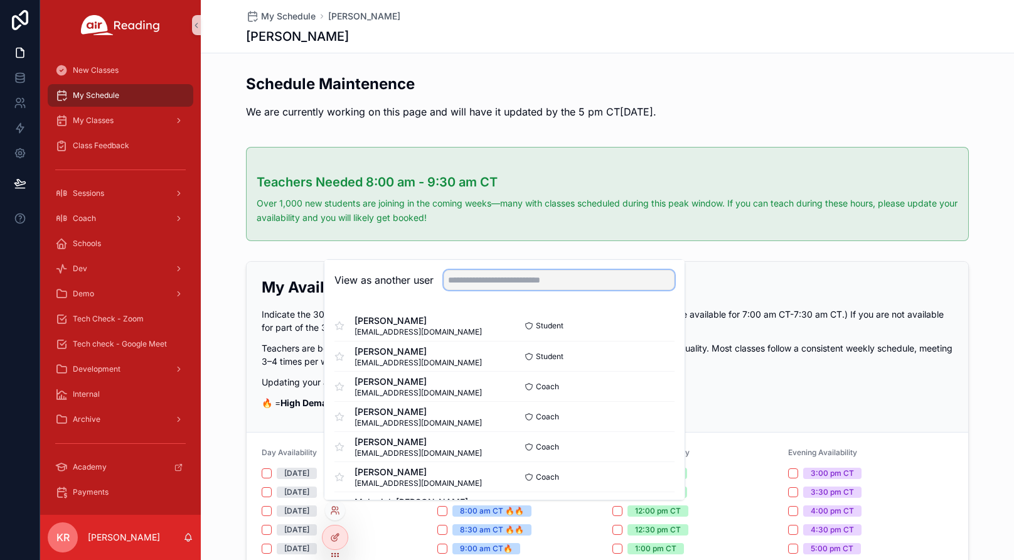
click at [504, 282] on input "text" at bounding box center [559, 280] width 231 height 20
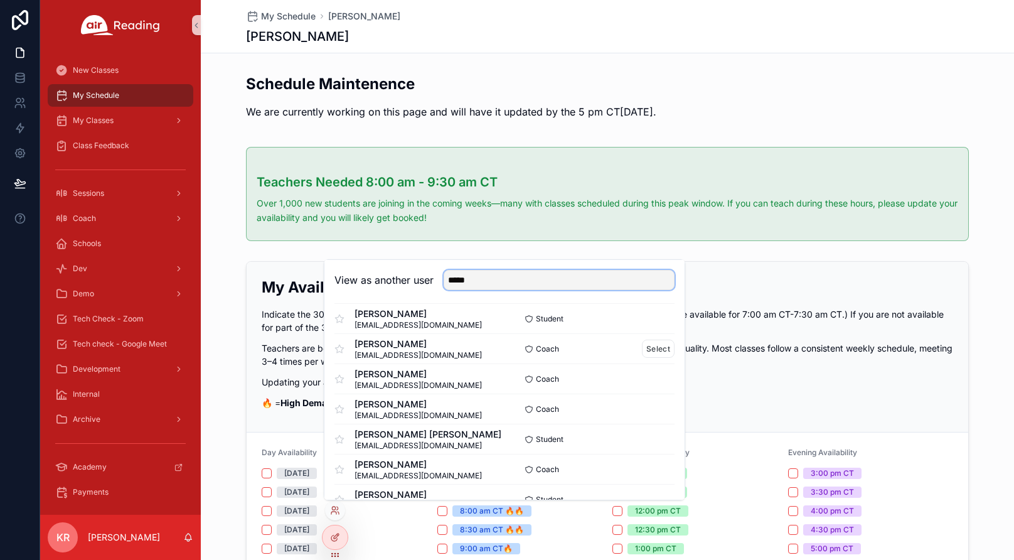
scroll to position [251, 0]
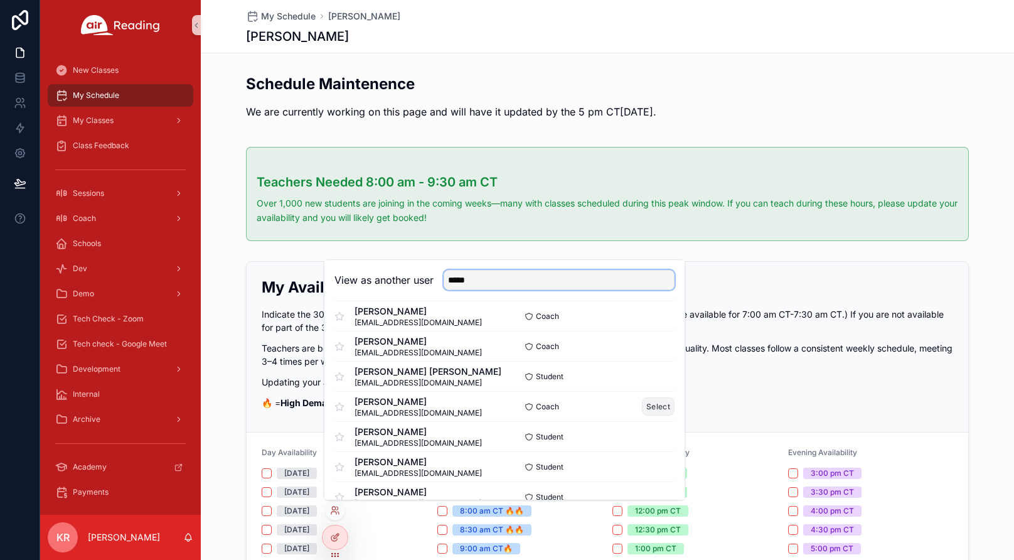
type input "*****"
click at [646, 407] on button "Select" at bounding box center [658, 406] width 33 height 18
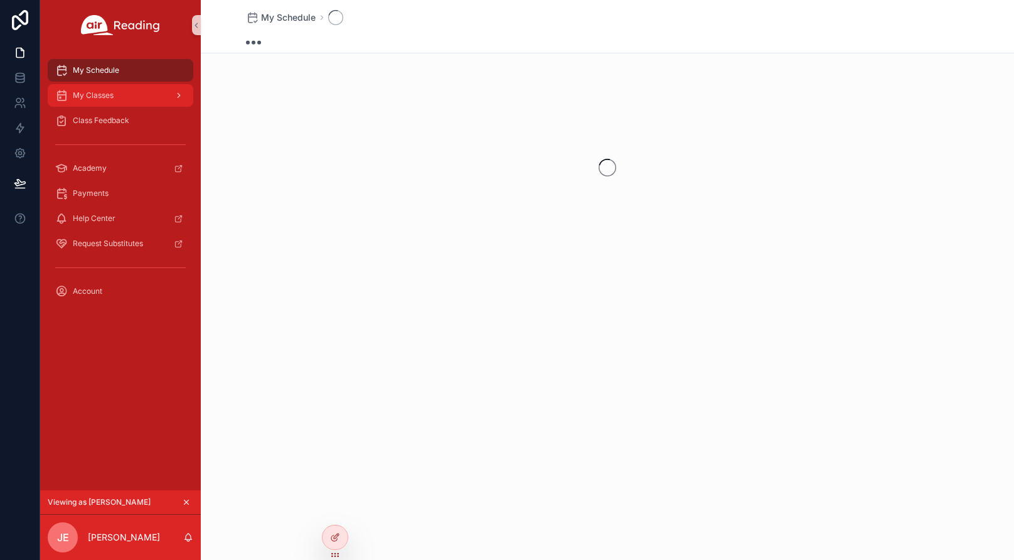
click at [116, 95] on div "My Classes" at bounding box center [120, 95] width 131 height 20
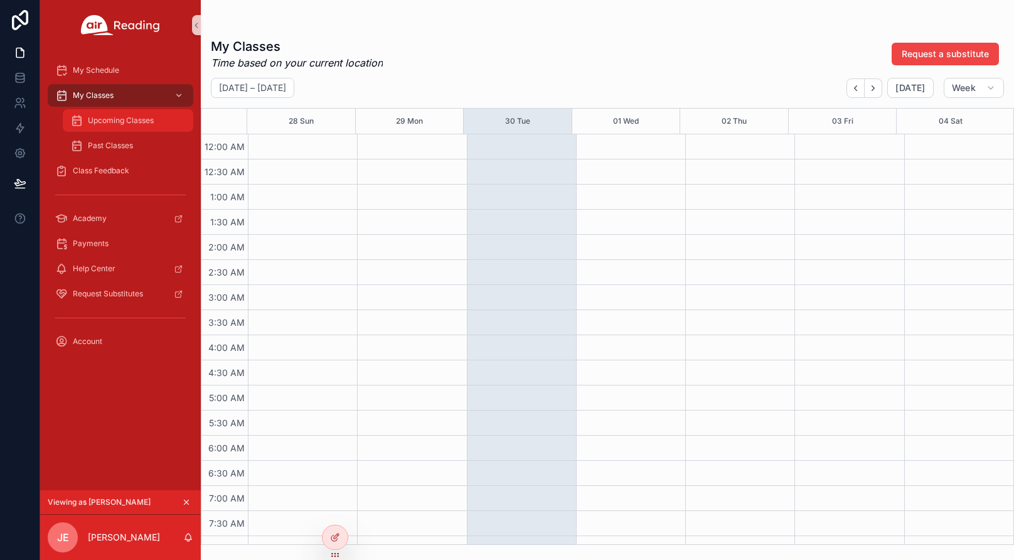
click at [124, 121] on span "Upcoming Classes" at bounding box center [121, 121] width 66 height 10
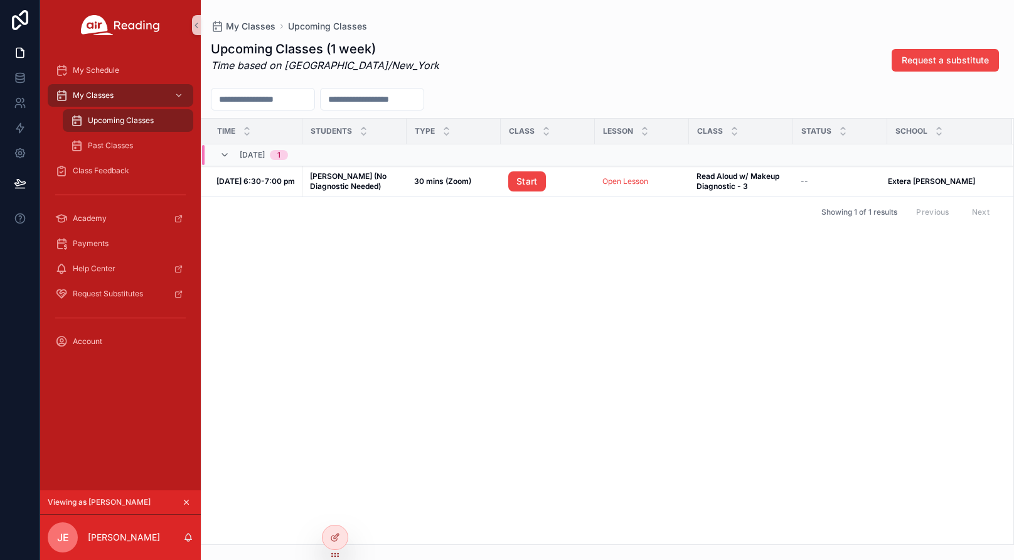
click at [192, 500] on button "scrollable content" at bounding box center [187, 502] width 14 height 14
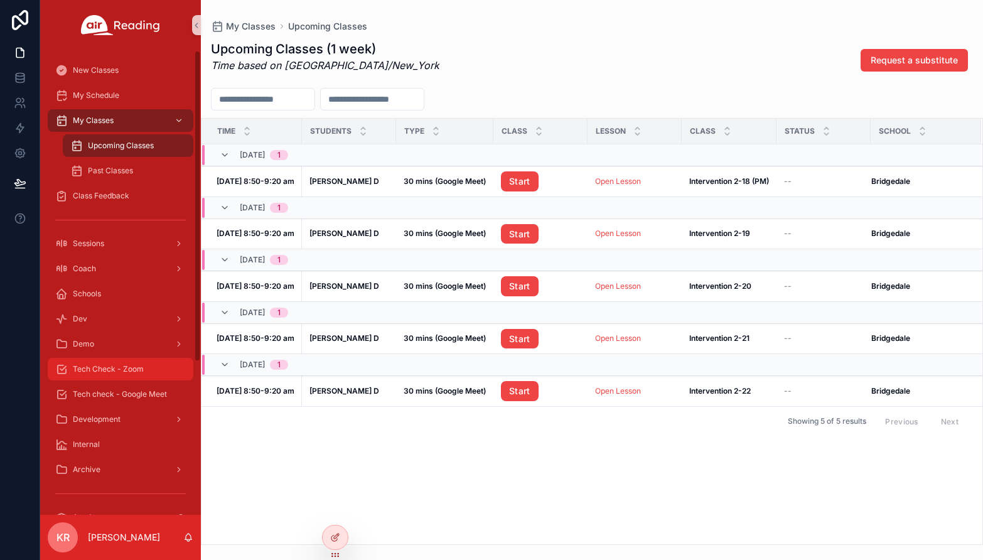
click at [153, 366] on div "Tech Check - Zoom" at bounding box center [120, 369] width 131 height 20
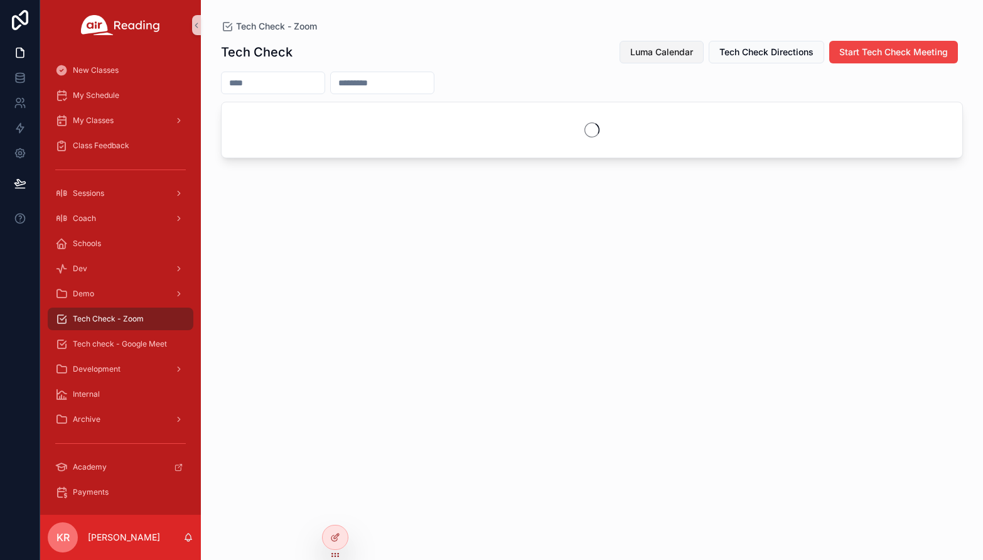
click at [652, 53] on span "Luma Calendar" at bounding box center [661, 52] width 63 height 13
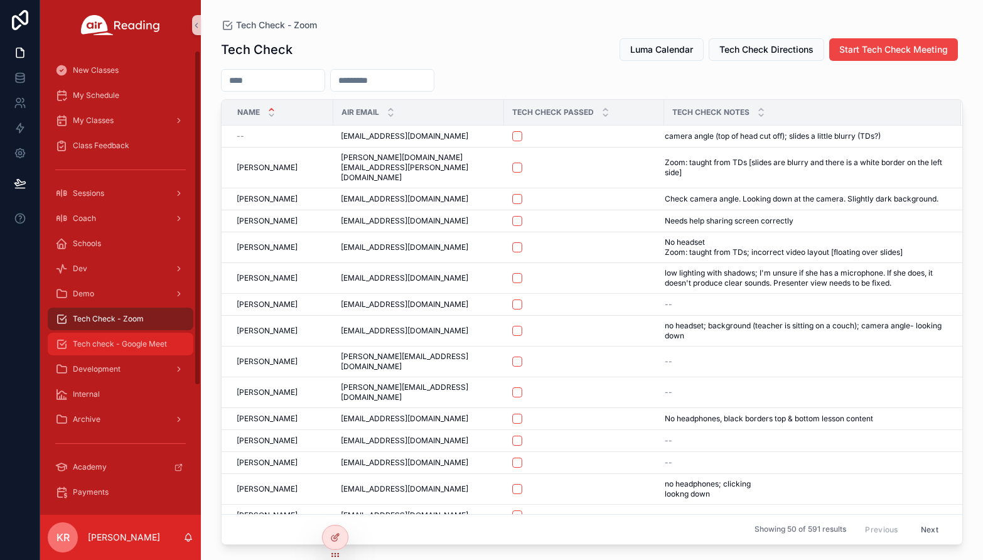
click at [142, 344] on span "Tech check - Google Meet" at bounding box center [120, 344] width 94 height 10
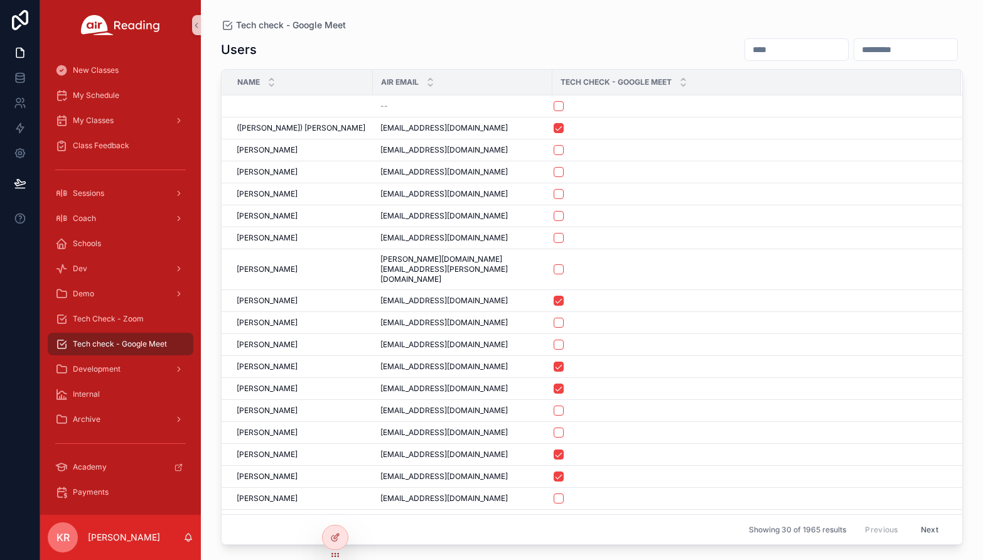
click at [745, 55] on input "scrollable content" at bounding box center [796, 50] width 103 height 18
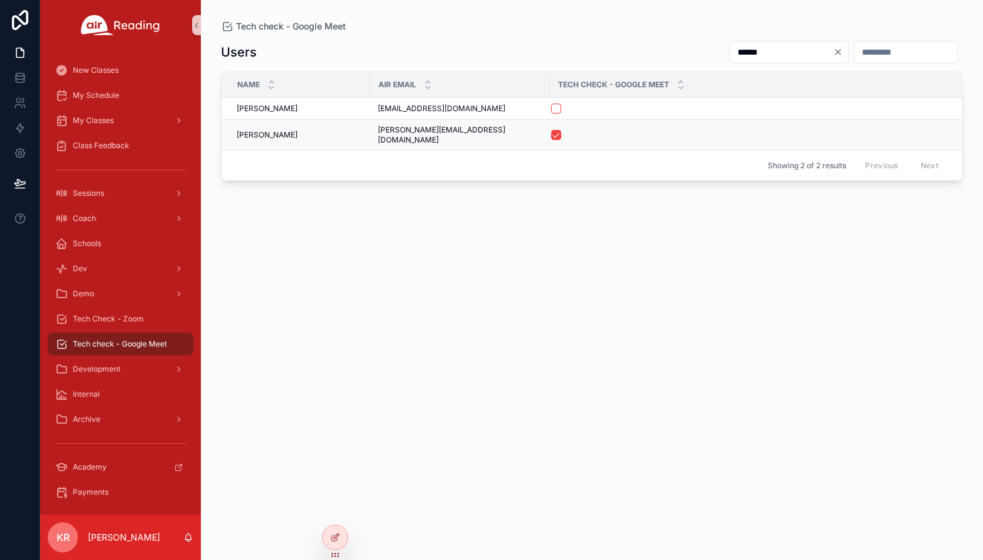
type input "******"
drag, startPoint x: 469, startPoint y: 128, endPoint x: 377, endPoint y: 136, distance: 92.6
click at [377, 136] on td "[PERSON_NAME][EMAIL_ADDRESS][DOMAIN_NAME] [PERSON_NAME][DOMAIN_NAME][EMAIL_ADDR…" at bounding box center [460, 135] width 180 height 31
copy span "[PERSON_NAME][EMAIL_ADDRESS][DOMAIN_NAME]"
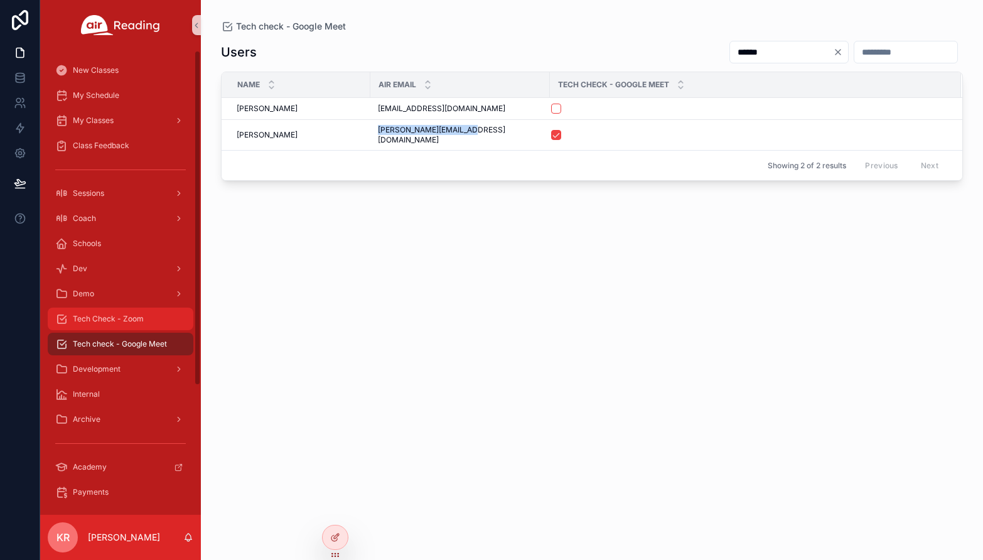
click at [112, 323] on span "Tech Check - Zoom" at bounding box center [108, 319] width 71 height 10
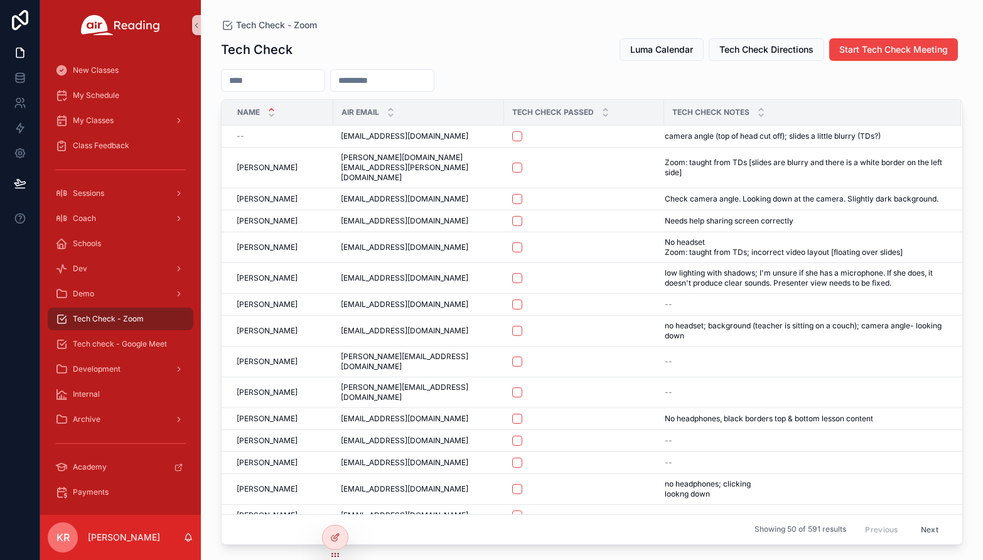
click at [426, 81] on input "scrollable content" at bounding box center [382, 81] width 103 height 18
paste input "**********"
type input "**********"
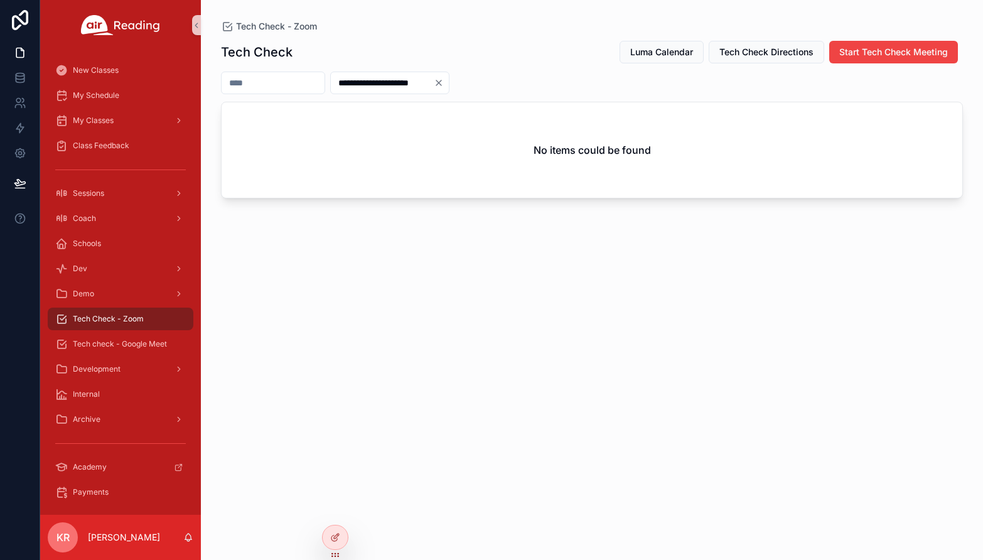
click at [449, 77] on div "**********" at bounding box center [389, 83] width 119 height 23
click at [146, 342] on span "Tech check - Google Meet" at bounding box center [120, 344] width 94 height 10
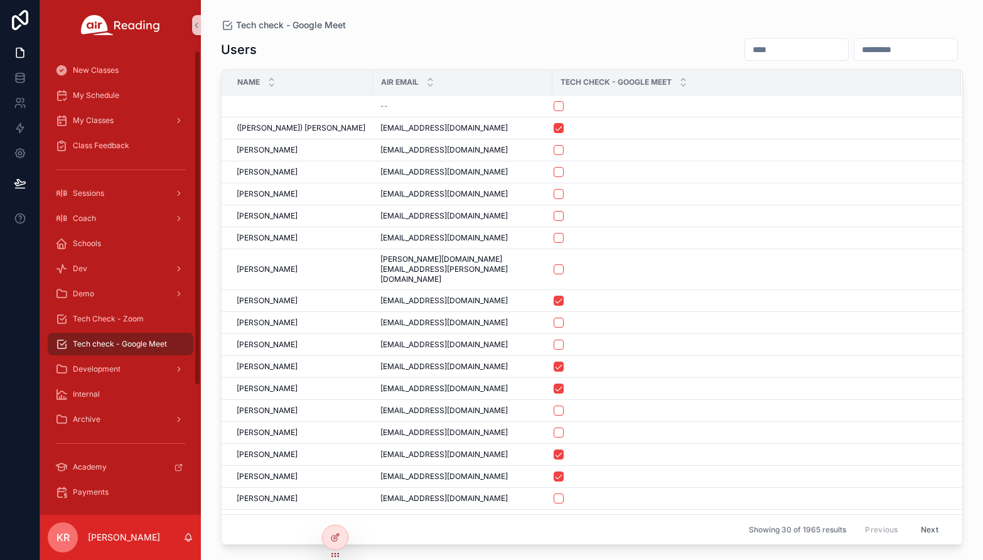
click at [745, 45] on input "scrollable content" at bounding box center [796, 50] width 103 height 18
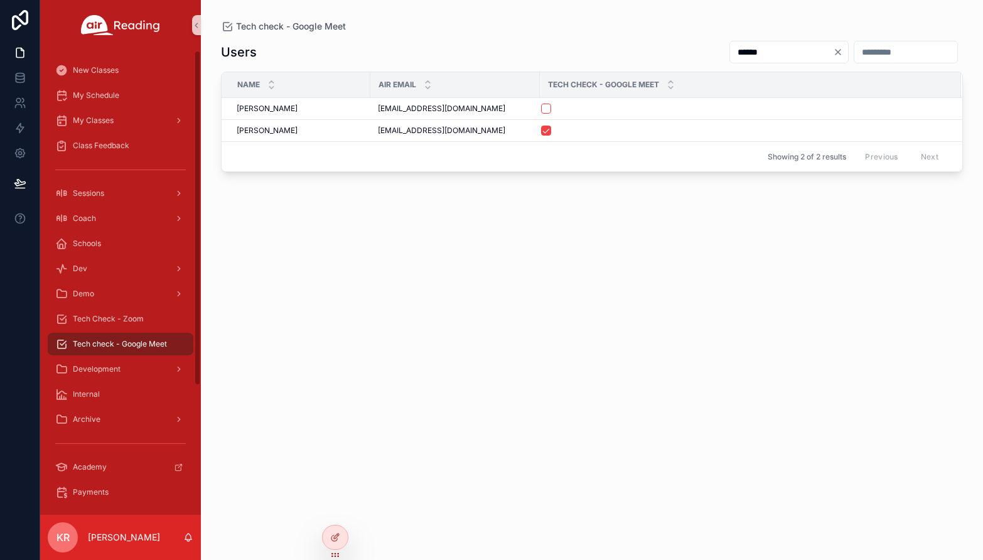
click at [730, 48] on input "******" at bounding box center [781, 52] width 103 height 18
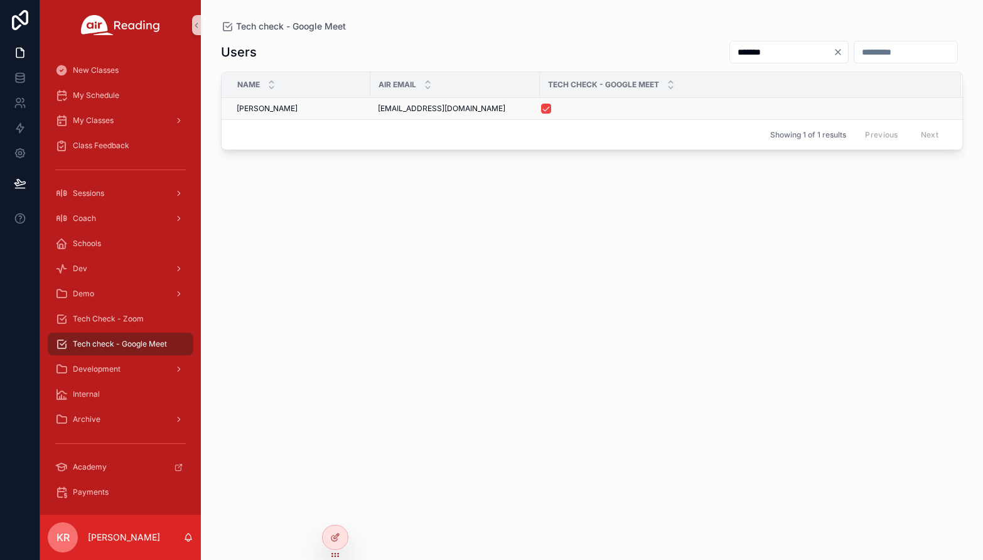
type input "*******"
drag, startPoint x: 485, startPoint y: 109, endPoint x: 379, endPoint y: 114, distance: 106.2
click at [379, 114] on td "[EMAIL_ADDRESS][DOMAIN_NAME] [EMAIL_ADDRESS][DOMAIN_NAME]" at bounding box center [454, 109] width 169 height 22
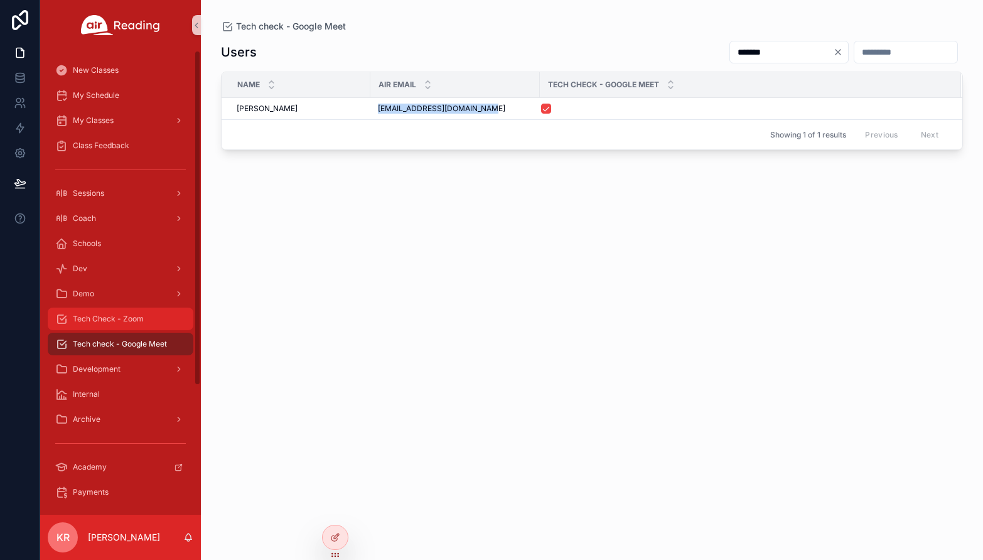
copy span "[EMAIL_ADDRESS][DOMAIN_NAME]"
click at [126, 317] on span "Tech Check - Zoom" at bounding box center [108, 319] width 71 height 10
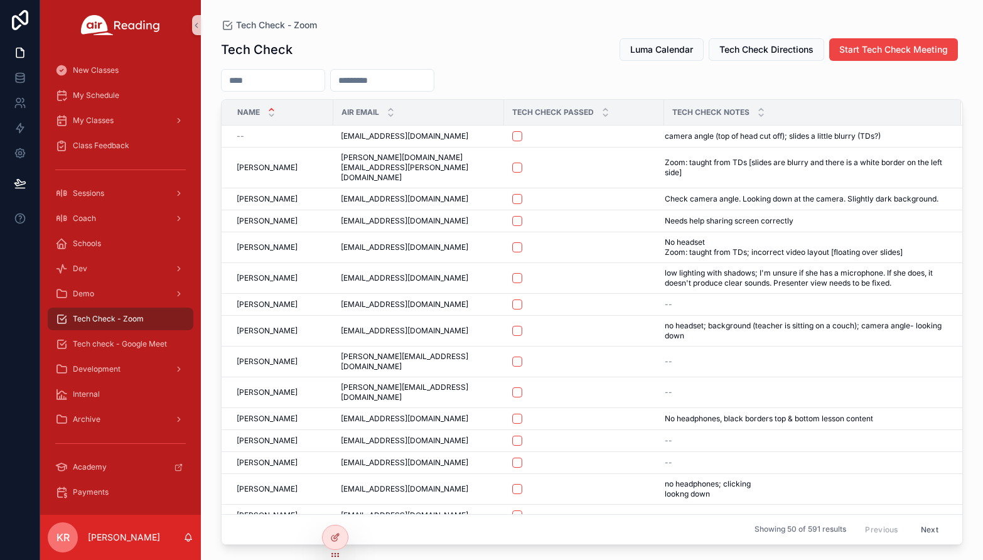
click at [434, 82] on input "scrollable content" at bounding box center [382, 81] width 103 height 18
paste input "**********"
type input "**********"
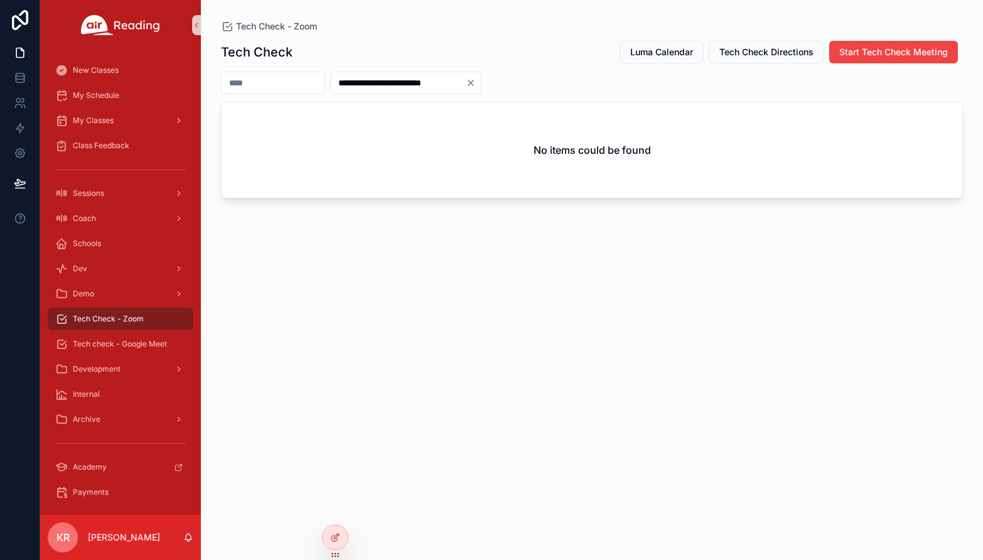
click at [476, 85] on icon "Clear" at bounding box center [471, 83] width 10 height 10
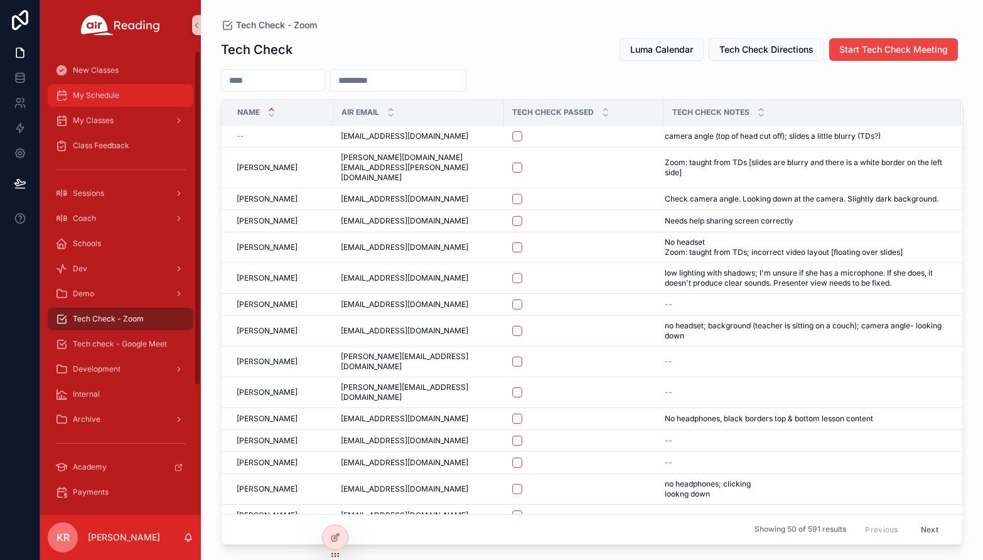
click at [108, 99] on span "My Schedule" at bounding box center [96, 95] width 46 height 10
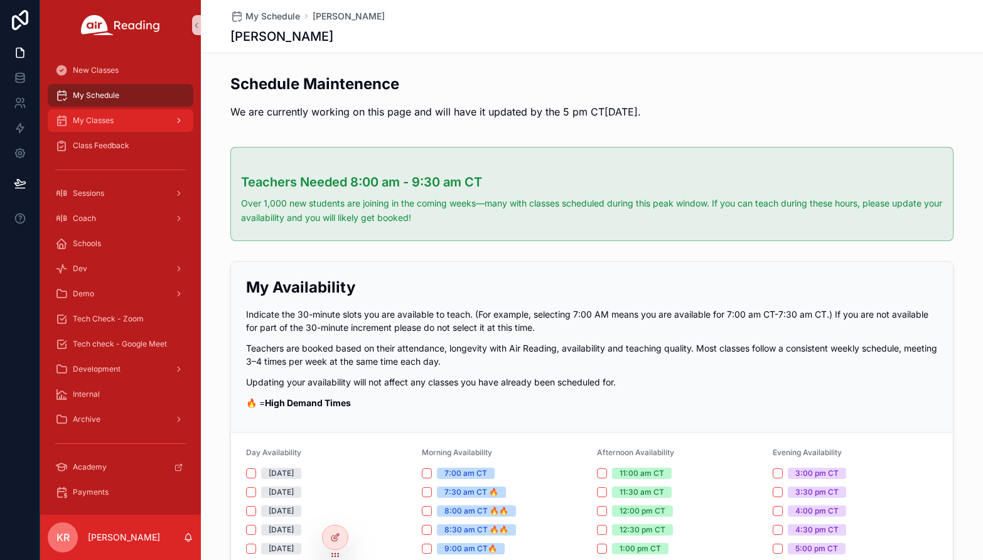
click at [109, 124] on span "My Classes" at bounding box center [93, 121] width 41 height 10
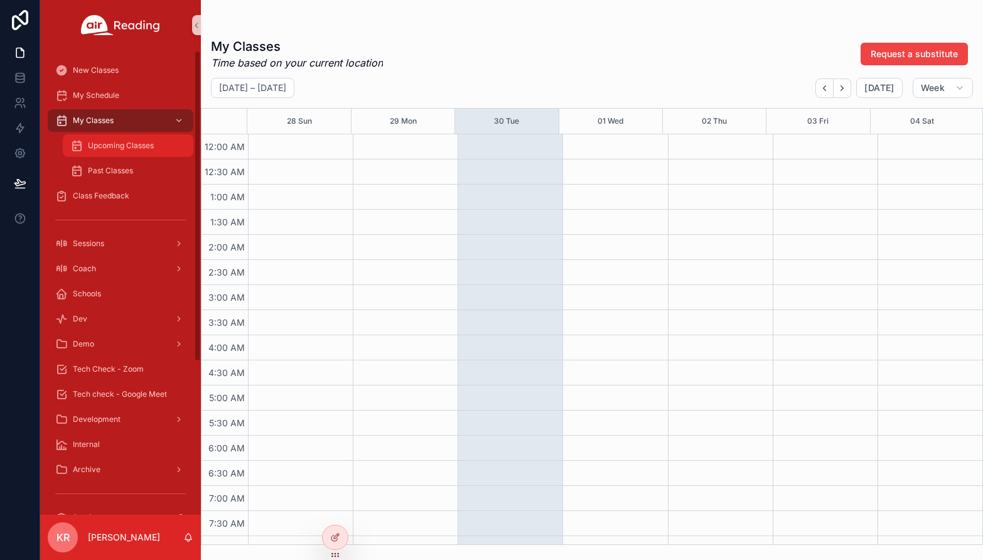
click at [119, 158] on div "Past Classes" at bounding box center [128, 170] width 146 height 25
click at [121, 153] on div "Upcoming Classes" at bounding box center [128, 146] width 116 height 20
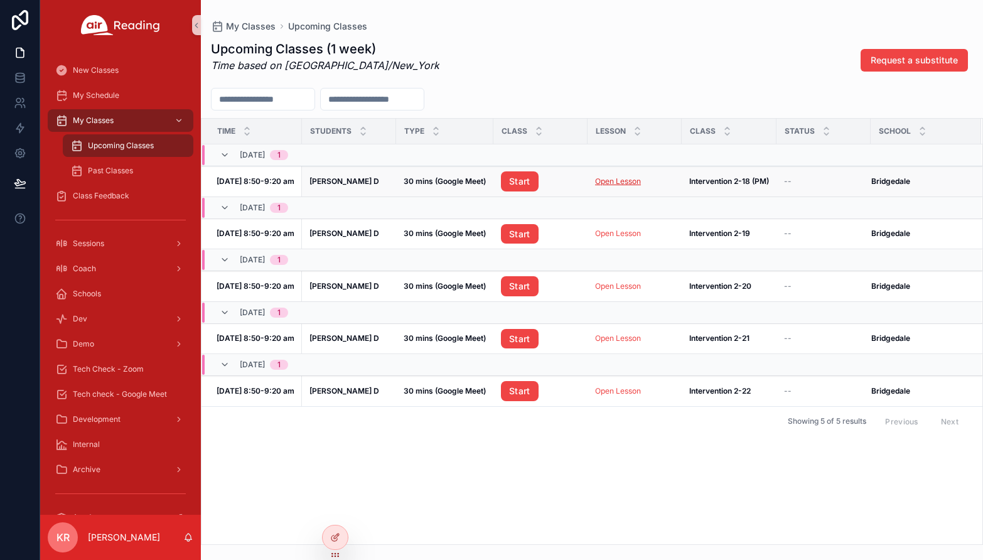
click at [623, 180] on link "Open Lesson" at bounding box center [618, 180] width 46 height 9
